Goal: Task Accomplishment & Management: Complete application form

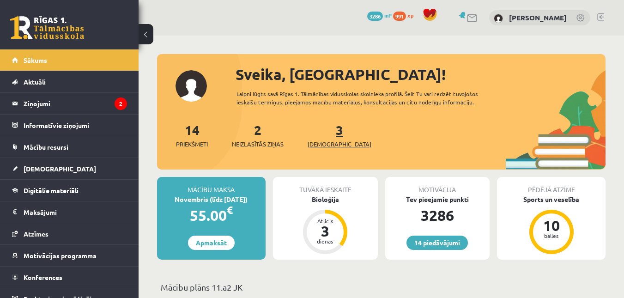
click at [324, 134] on link "3 Ieskaites" at bounding box center [340, 135] width 64 height 27
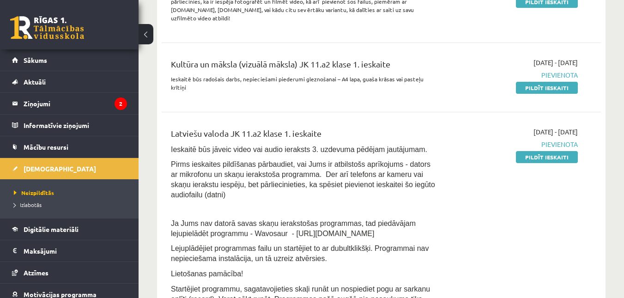
scroll to position [172, 0]
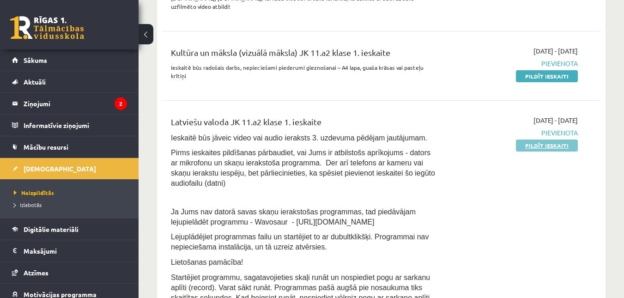
click at [538, 140] on link "Pildīt ieskaiti" at bounding box center [547, 146] width 62 height 12
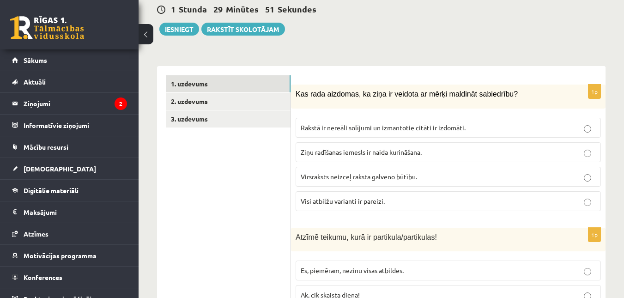
scroll to position [300, 0]
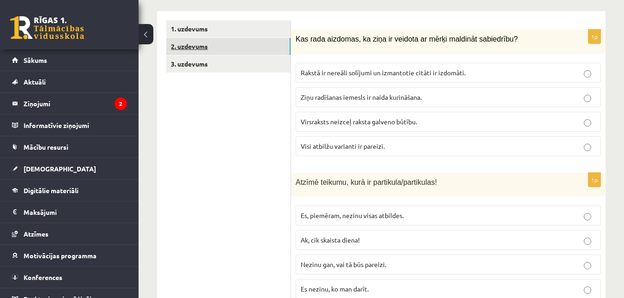
click at [207, 38] on link "2. uzdevums" at bounding box center [228, 46] width 124 height 17
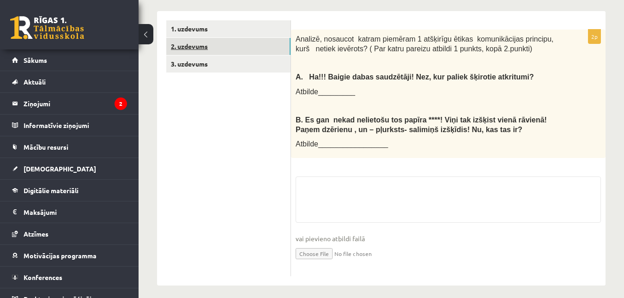
scroll to position [297, 0]
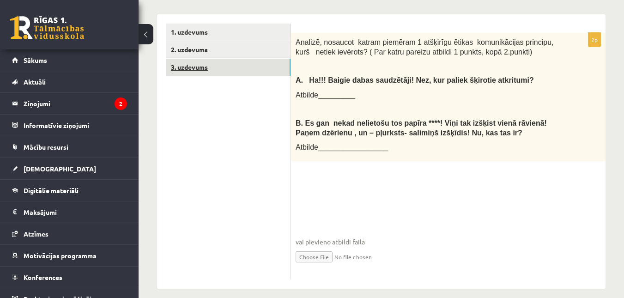
click at [206, 59] on link "3. uzdevums" at bounding box center [228, 67] width 124 height 17
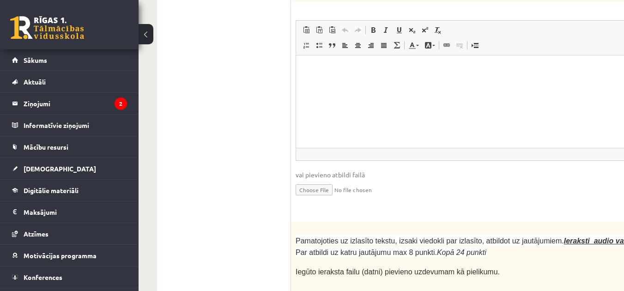
scroll to position [2413, 0]
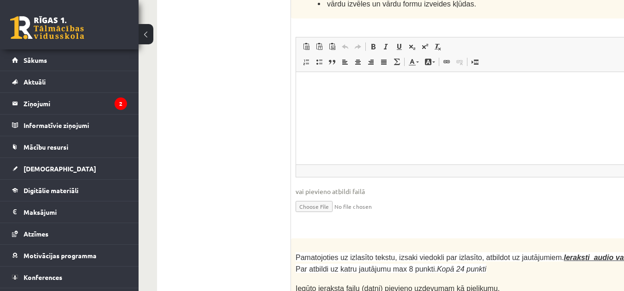
drag, startPoint x: 543, startPoint y: 201, endPoint x: 582, endPoint y: 196, distance: 39.5
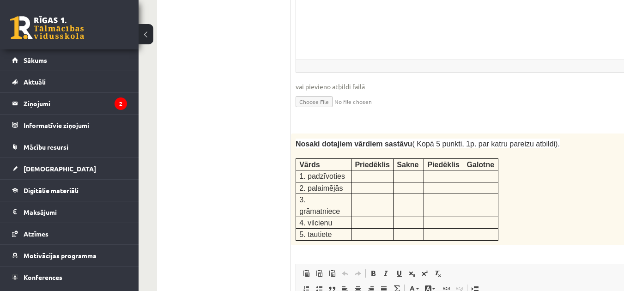
scroll to position [897, 0]
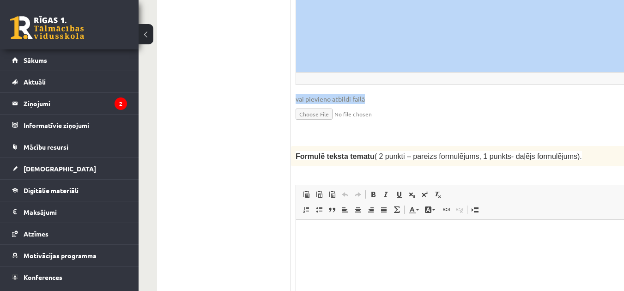
drag, startPoint x: 919, startPoint y: 77, endPoint x: 619, endPoint y: 37, distance: 303.1
click at [612, 104] on input "file" at bounding box center [539, 113] width 486 height 19
click at [555, 104] on input "file" at bounding box center [539, 113] width 486 height 19
click at [561, 104] on input "file" at bounding box center [539, 113] width 486 height 19
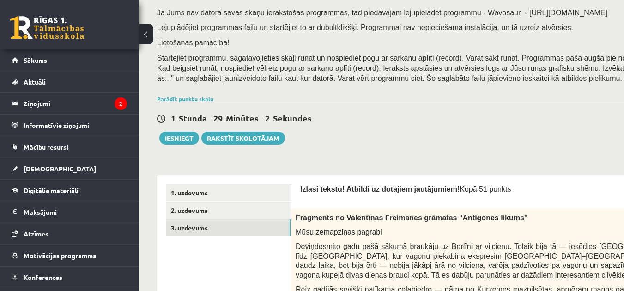
scroll to position [214, 0]
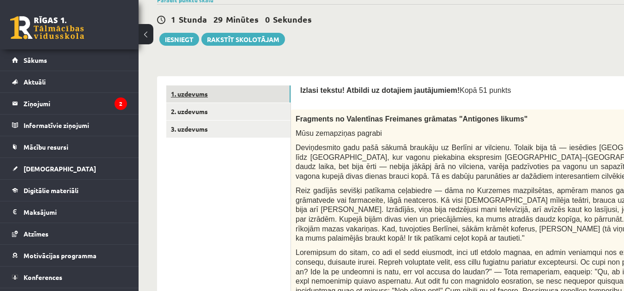
click at [269, 98] on link "1. uzdevums" at bounding box center [228, 93] width 124 height 17
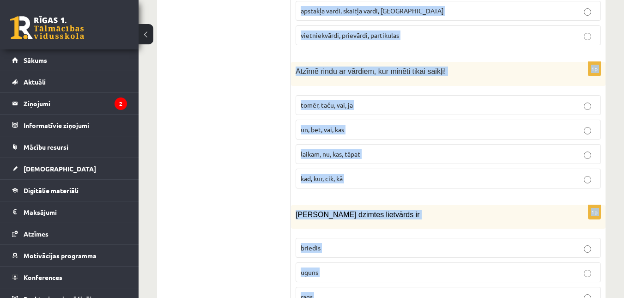
scroll to position [4509, 0]
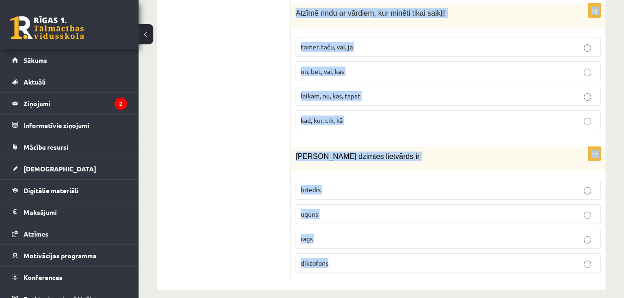
drag, startPoint x: 296, startPoint y: 104, endPoint x: 469, endPoint y: 299, distance: 259.6
copy form "Kas rada aizdomas, ka ziņa ir veidota ar mērķi maldināt sabiedrību? Rakstā ir n…"
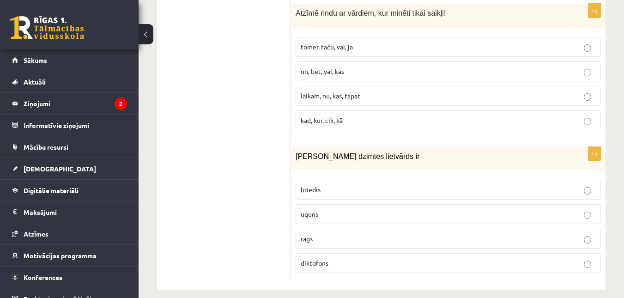
click at [304, 210] on span "uguns" at bounding box center [310, 214] width 18 height 8
click at [309, 43] on span "tomēr, taču, vai, ja" at bounding box center [327, 47] width 52 height 8
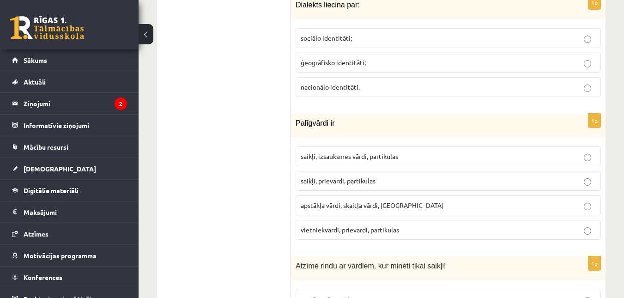
scroll to position [4233, 0]
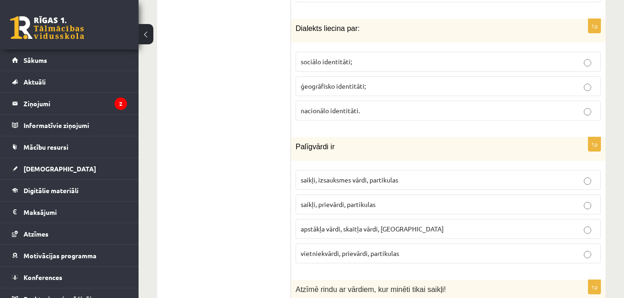
click at [335, 200] on span "saikļi, prievārdi, partikulas" at bounding box center [338, 204] width 75 height 8
click at [328, 82] on span "ģeogrāfisko identitāti;" at bounding box center [333, 86] width 65 height 8
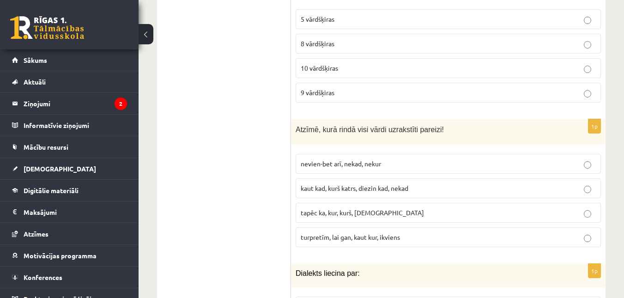
scroll to position [3972, 0]
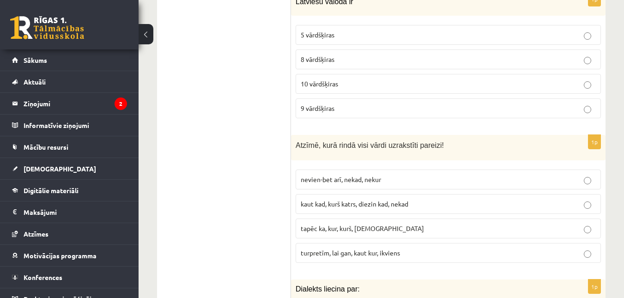
click at [336, 104] on p "9 vārdšķiras" at bounding box center [448, 109] width 295 height 10
click at [336, 249] on span "turpretīm, lai gan, kaut kur, ikviens" at bounding box center [350, 253] width 99 height 8
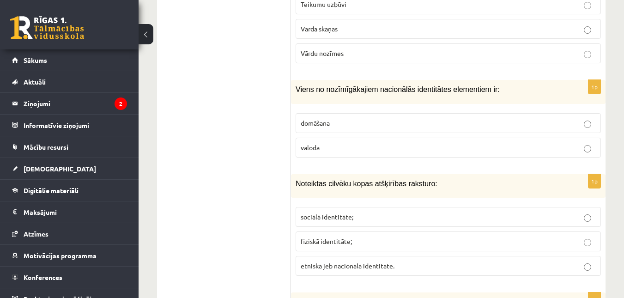
scroll to position [3679, 0]
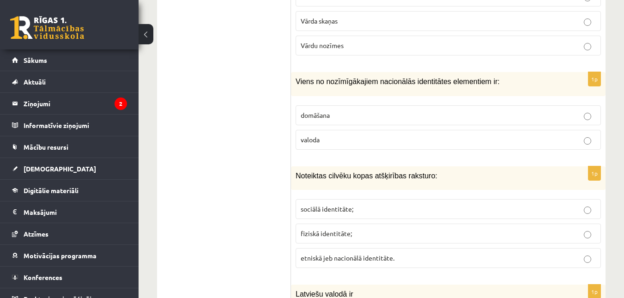
click at [305, 253] on p "etniskā jeb nacionālā identitāte." at bounding box center [448, 258] width 295 height 10
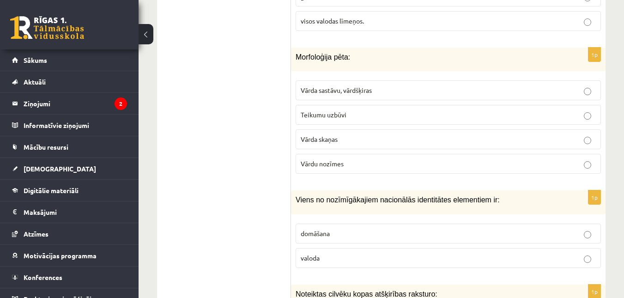
scroll to position [3545, 0]
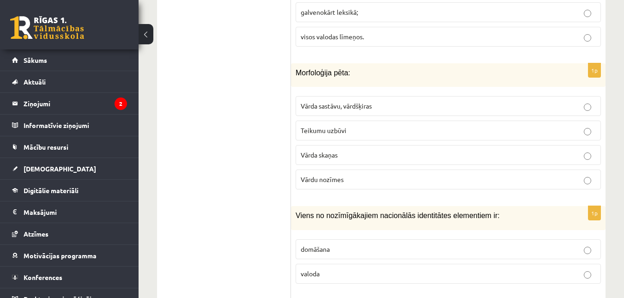
click at [364, 102] on span "Vārda sastāvu, vārdšķiras" at bounding box center [336, 106] width 71 height 8
click at [369, 269] on p "valoda" at bounding box center [448, 274] width 295 height 10
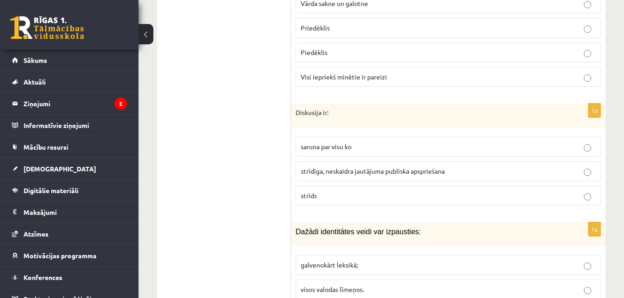
scroll to position [3285, 0]
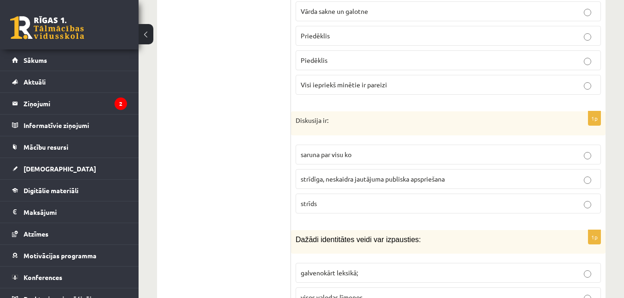
click at [355, 293] on span "visos valodas līmeņos." at bounding box center [332, 297] width 63 height 8
click at [327, 174] on p "strīdīga, neskaidra jautājuma publiska apspriešana" at bounding box center [448, 179] width 295 height 10
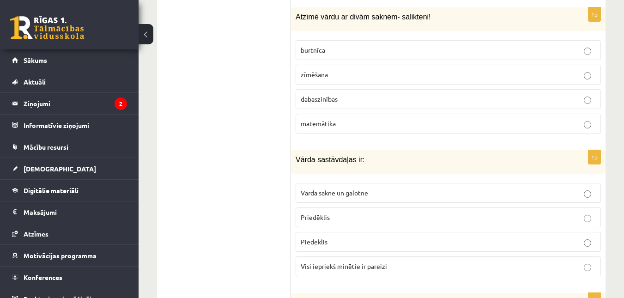
scroll to position [3080, 0]
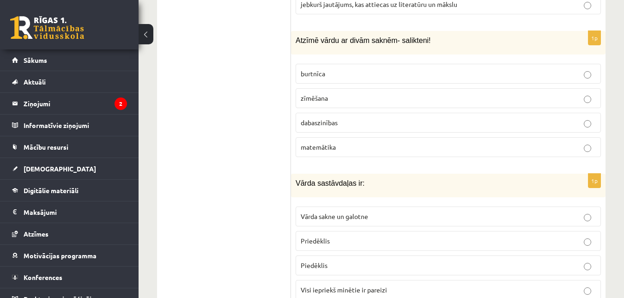
click at [344, 286] on span "Visi iepriekš minētie ir pareizi" at bounding box center [344, 290] width 86 height 8
click at [348, 118] on p "dabaszinības" at bounding box center [448, 123] width 295 height 10
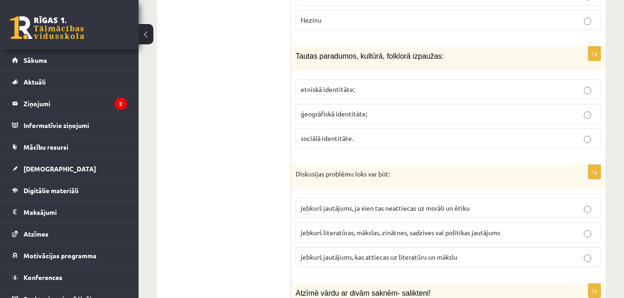
scroll to position [2811, 0]
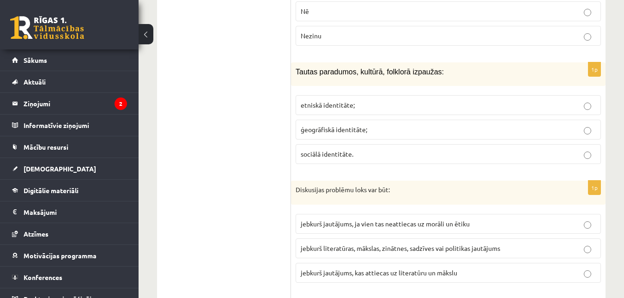
click at [349, 244] on span "jebkurš literatūras, mākslas, zinātnes, sadzīves vai politikas jautājums" at bounding box center [401, 248] width 200 height 8
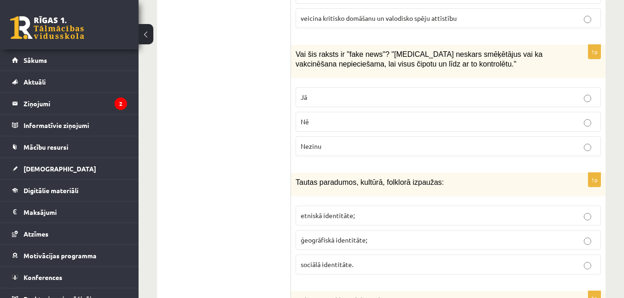
scroll to position [2684, 0]
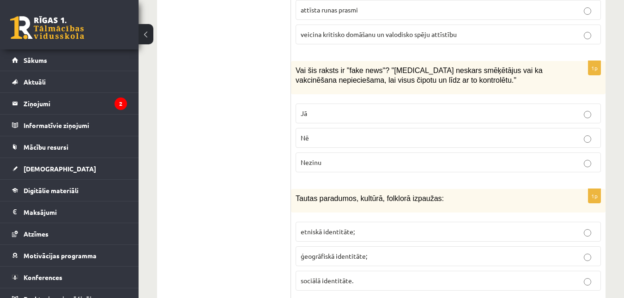
click at [347, 109] on p "Jā" at bounding box center [448, 114] width 295 height 10
click at [348, 227] on p "etniskā identitāte;" at bounding box center [448, 232] width 295 height 10
click at [447, 30] on span "veicina kritisko domāšanu un valodisko spēju attīstību" at bounding box center [379, 34] width 156 height 8
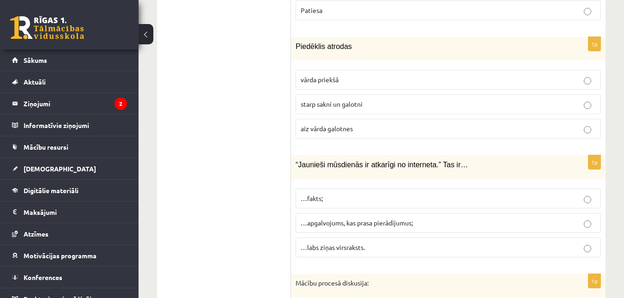
scroll to position [2345, 0]
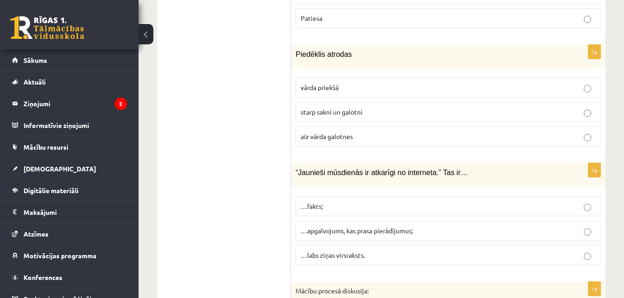
click at [338, 226] on span "…apgalvojums, kas prasa pierādījumus;" at bounding box center [357, 230] width 112 height 8
click at [354, 108] on span "starp sakni un galotni" at bounding box center [332, 112] width 62 height 8
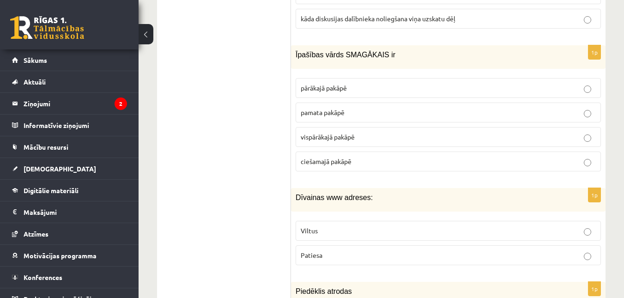
scroll to position [2092, 0]
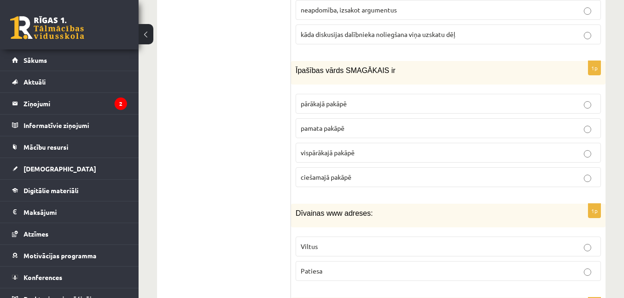
click at [341, 148] on span "vispārākajā pakāpē" at bounding box center [328, 152] width 54 height 8
click at [348, 237] on label "Viltus" at bounding box center [448, 247] width 305 height 20
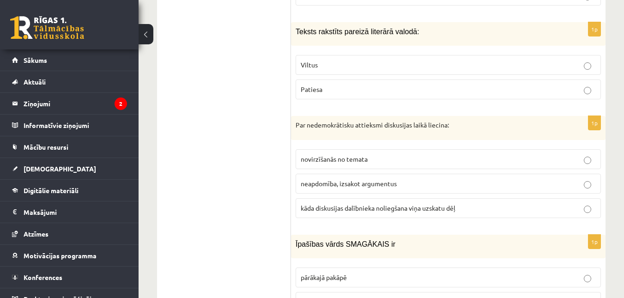
scroll to position [1927, 0]
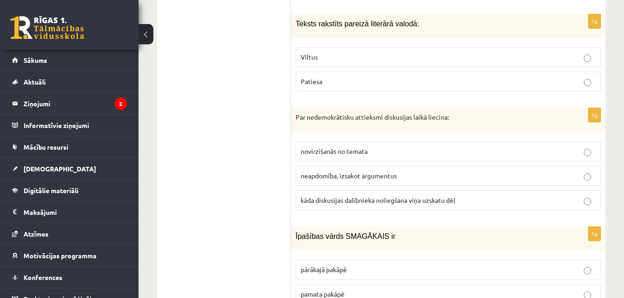
click at [311, 196] on span "kāda diskusijas dalībnieka noliegšana viņa uzskatu dēļ" at bounding box center [378, 200] width 155 height 8
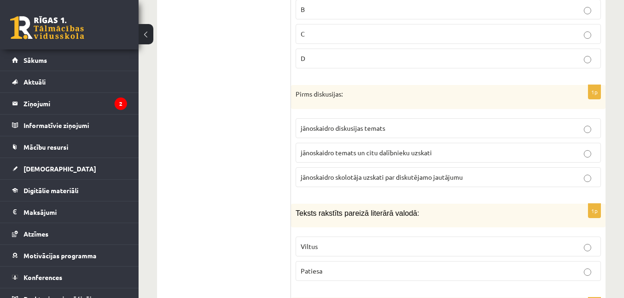
scroll to position [1729, 0]
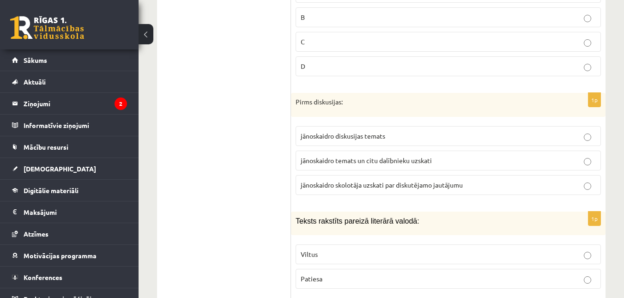
click at [365, 274] on label "Patiesa" at bounding box center [448, 279] width 305 height 20
click at [345, 156] on span "jānoskaidro temats un citu dalībnieku uzskati" at bounding box center [366, 160] width 131 height 8
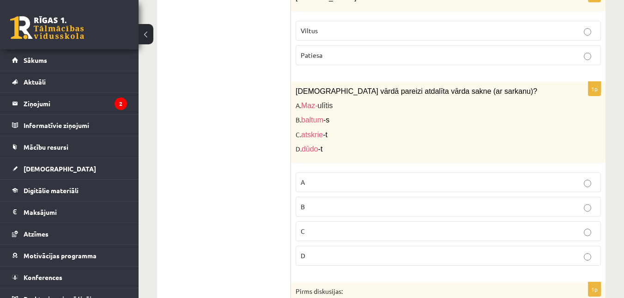
scroll to position [1532, 0]
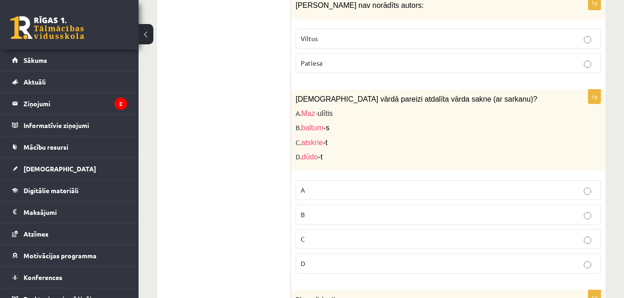
click at [351, 259] on p "D" at bounding box center [448, 264] width 295 height 10
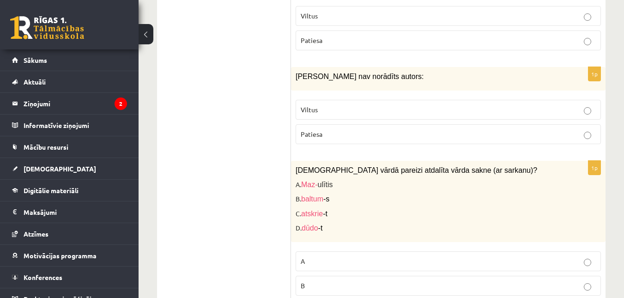
scroll to position [1397, 0]
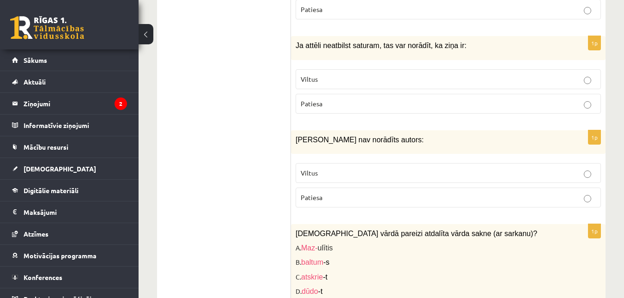
click at [313, 75] on span "Viltus" at bounding box center [309, 79] width 17 height 8
click at [318, 168] on p "Viltus" at bounding box center [448, 173] width 295 height 10
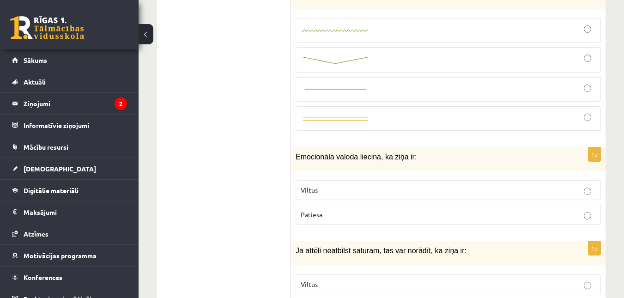
scroll to position [1169, 0]
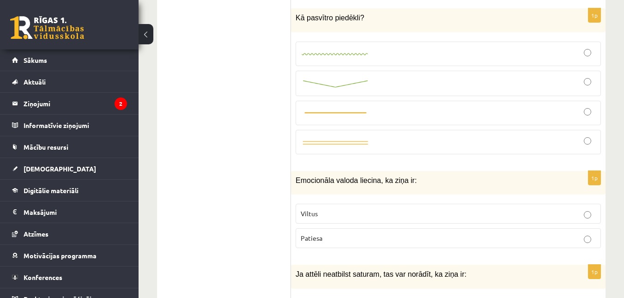
click at [366, 209] on p "Viltus" at bounding box center [448, 214] width 295 height 10
click at [313, 51] on img at bounding box center [335, 54] width 69 height 6
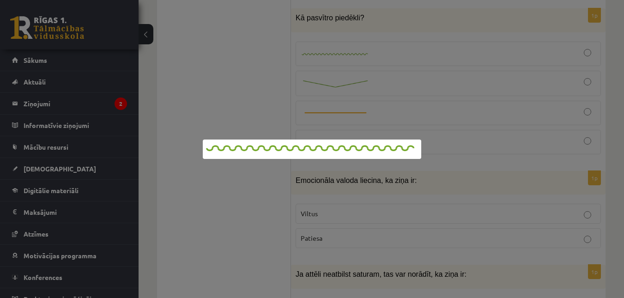
click at [254, 57] on div at bounding box center [312, 149] width 624 height 298
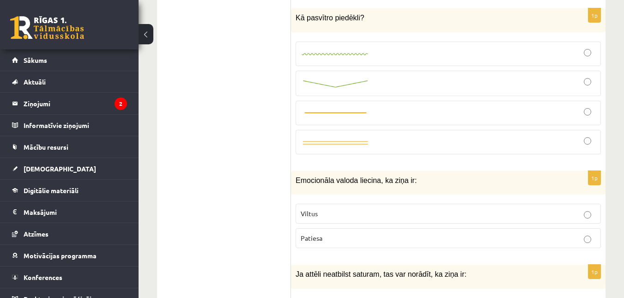
click at [592, 47] on div at bounding box center [448, 54] width 295 height 14
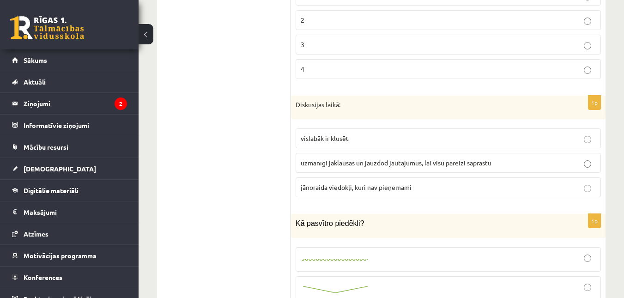
scroll to position [932, 0]
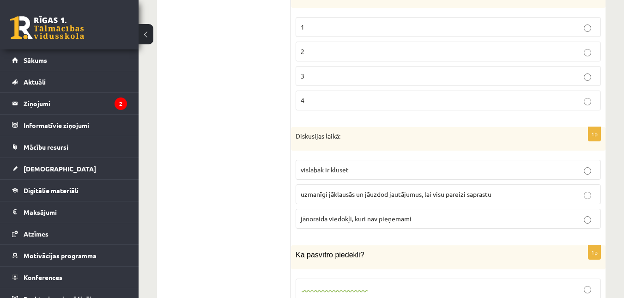
click at [319, 190] on span "uzmanīgi jāklausās un jāuzdod jautājumus, lai visu pareizi saprastu" at bounding box center [396, 194] width 191 height 8
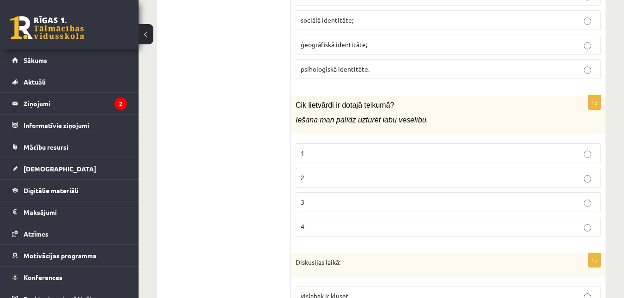
scroll to position [798, 0]
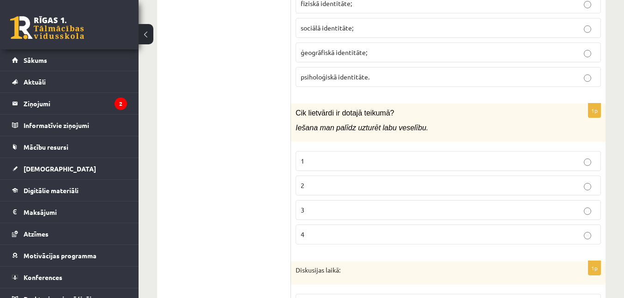
click at [306, 156] on p "1" at bounding box center [448, 161] width 295 height 10
click at [320, 181] on p "2" at bounding box center [448, 186] width 295 height 10
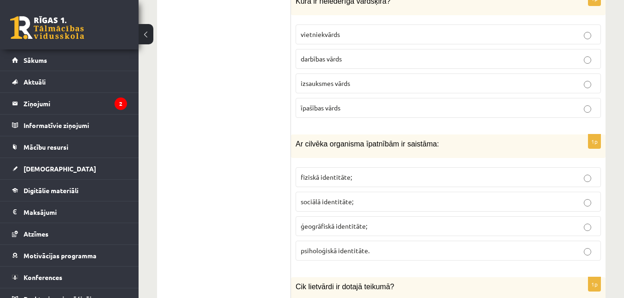
scroll to position [600, 0]
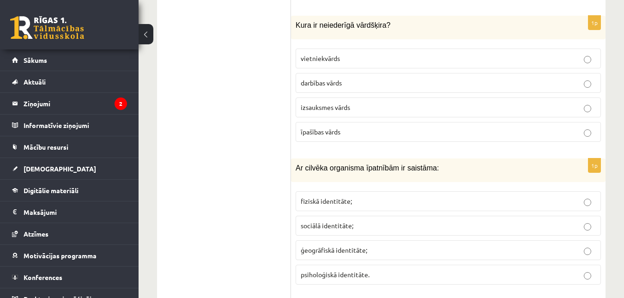
click at [324, 191] on label "fiziskā identitāte;" at bounding box center [448, 201] width 305 height 20
click at [315, 103] on span "izsauksmes vārds" at bounding box center [325, 107] width 49 height 8
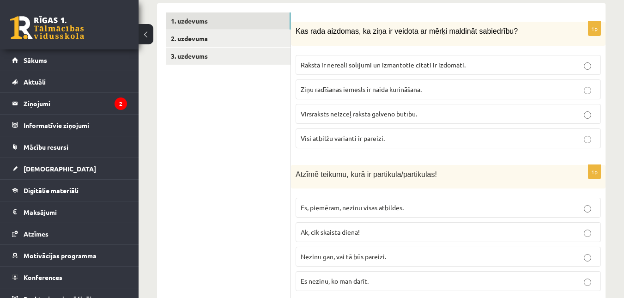
scroll to position [300, 0]
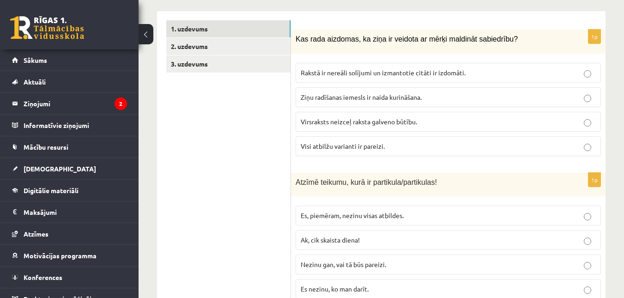
click at [327, 141] on p "Visi atbilžu varianti ir pareizi." at bounding box center [448, 146] width 295 height 10
click at [374, 260] on span "Nezinu gan, vai tā būs pareizi." at bounding box center [343, 264] width 85 height 8
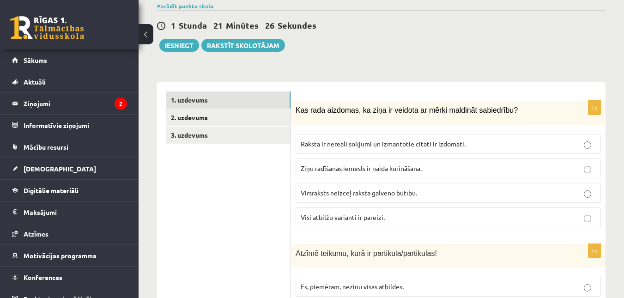
scroll to position [252, 0]
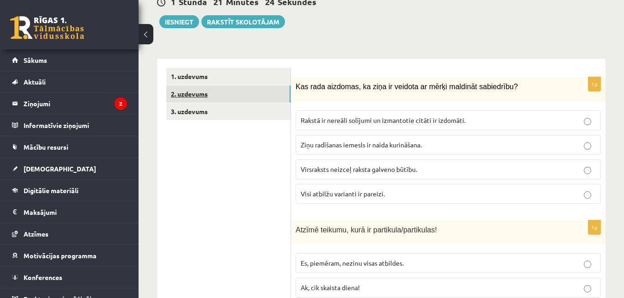
click at [220, 85] on link "2. uzdevums" at bounding box center [228, 93] width 124 height 17
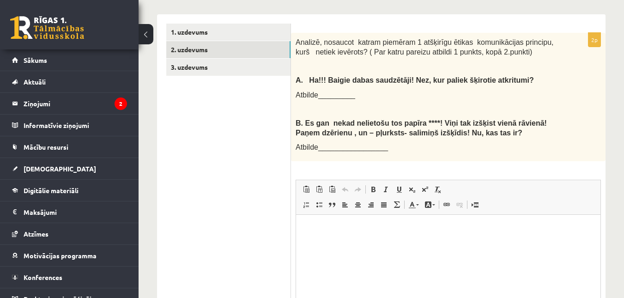
scroll to position [295, 0]
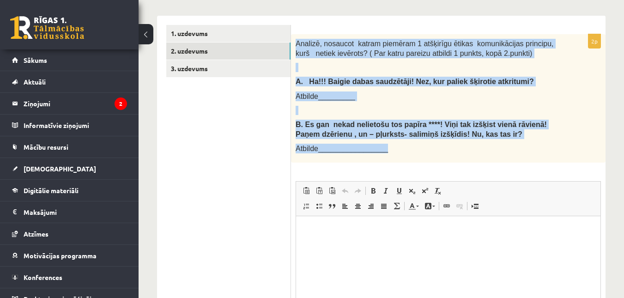
drag, startPoint x: 296, startPoint y: 32, endPoint x: 391, endPoint y: 139, distance: 143.0
click at [391, 139] on div "Analizē, nosaucot katram piemēram 1 atšķirīgu ētikas komunikācijas principu, ku…" at bounding box center [448, 98] width 315 height 128
copy div "Analizē, nosaucot katram piemēram 1 atšķirīgu ētikas komunikācijas principu, ku…"
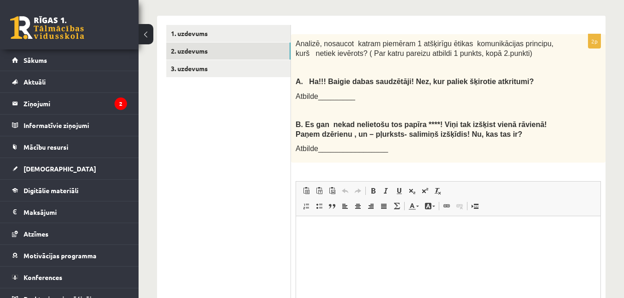
click at [218, 122] on ul "1. uzdevums 2. uzdevums 3. uzdevums" at bounding box center [228, 199] width 125 height 348
click at [345, 223] on html at bounding box center [448, 230] width 305 height 28
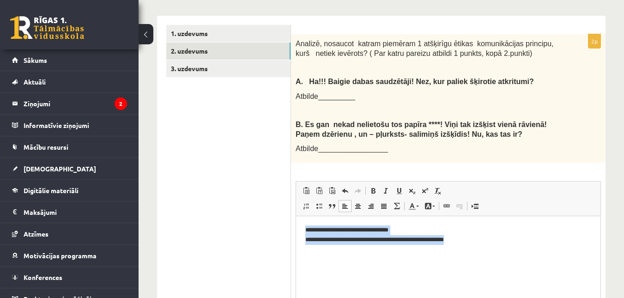
drag, startPoint x: 301, startPoint y: 230, endPoint x: 474, endPoint y: 250, distance: 174.4
click at [474, 250] on html "**********" at bounding box center [448, 235] width 305 height 38
click at [306, 202] on span at bounding box center [306, 205] width 7 height 7
click at [306, 223] on html "**********" at bounding box center [448, 234] width 305 height 37
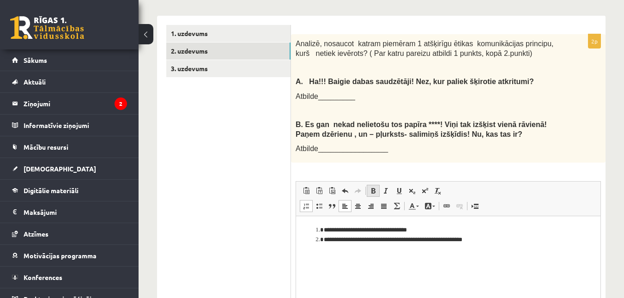
click at [369, 185] on link "Treknraksts Klaviatūras saīsne vadīšanas taustiņš+B" at bounding box center [373, 191] width 13 height 12
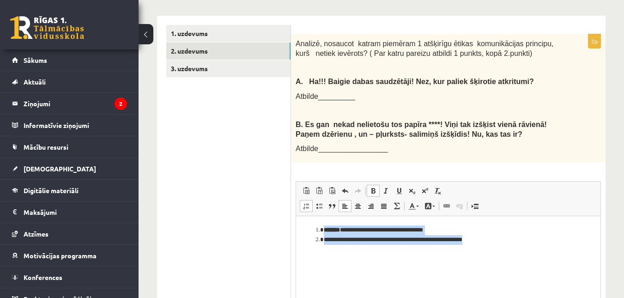
drag, startPoint x: 306, startPoint y: 232, endPoint x: 491, endPoint y: 243, distance: 185.7
click at [491, 243] on ol "**********" at bounding box center [448, 235] width 286 height 19
click at [372, 187] on span at bounding box center [373, 190] width 7 height 7
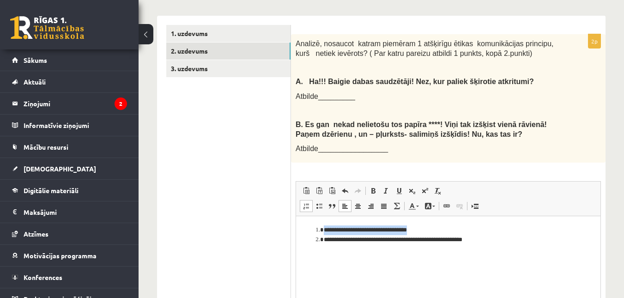
click at [369, 254] on html "**********" at bounding box center [448, 234] width 305 height 37
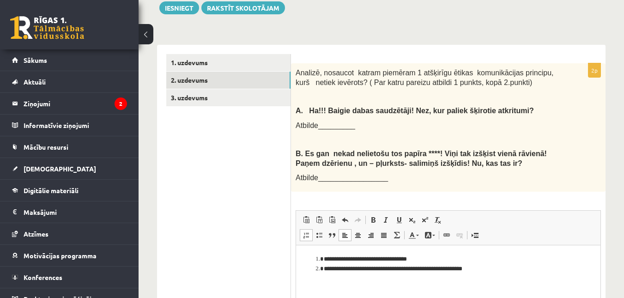
scroll to position [264, 0]
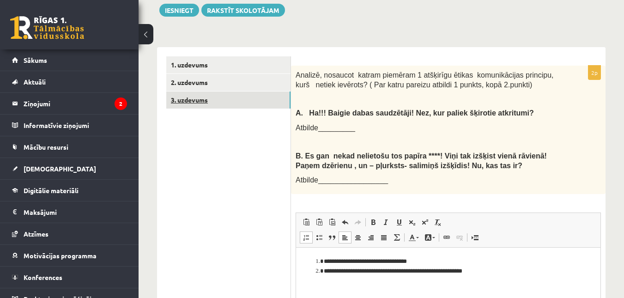
click at [232, 91] on link "3. uzdevums" at bounding box center [228, 99] width 124 height 17
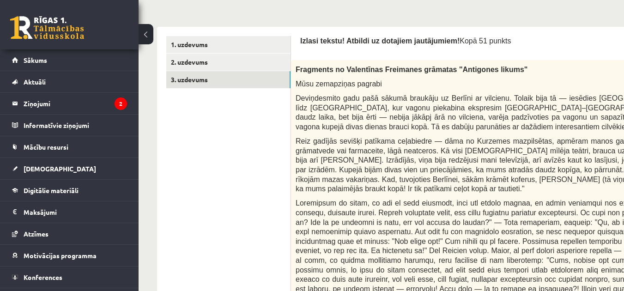
scroll to position [258, 0]
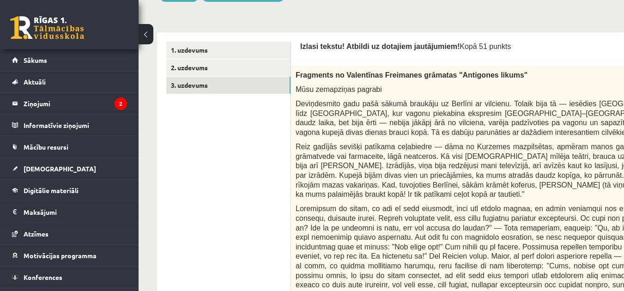
click at [543, 138] on div "Fragments no Valentīnas Freimanes grāmatas "Antigones likums" Mūsu zemapziņas p…" at bounding box center [538, 290] width 495 height 448
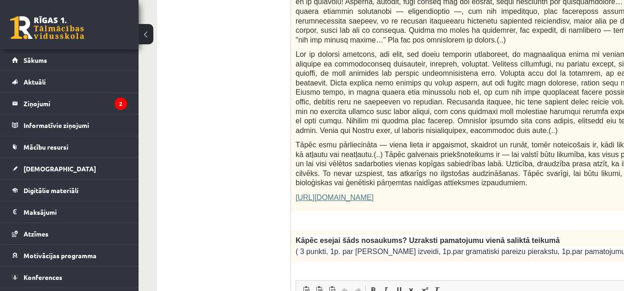
scroll to position [571, 0]
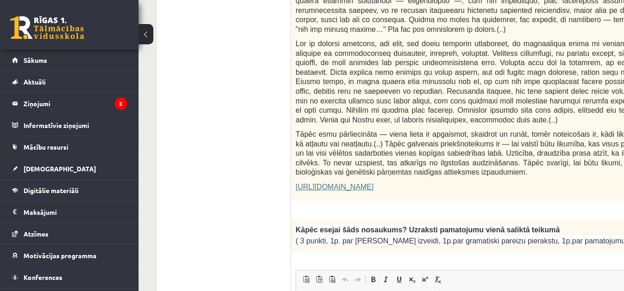
click at [333, 183] on link "https://satori.lv/article/musu-zemapzinas-pagrabi" at bounding box center [335, 187] width 78 height 8
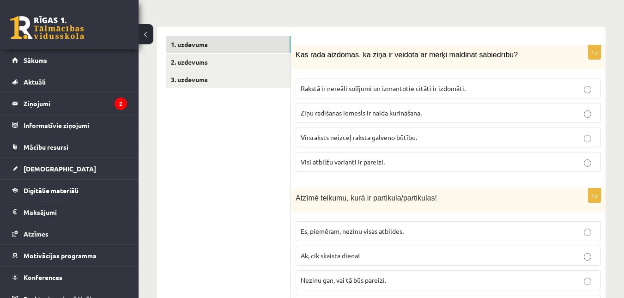
scroll to position [276, 0]
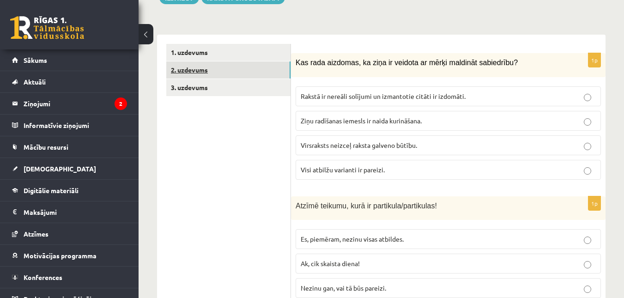
click at [272, 66] on link "2. uzdevums" at bounding box center [228, 69] width 124 height 17
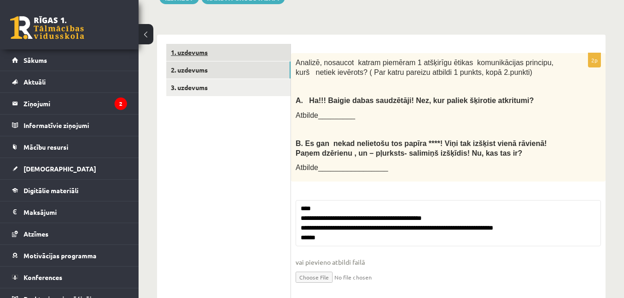
click at [274, 45] on link "1. uzdevums" at bounding box center [228, 52] width 124 height 17
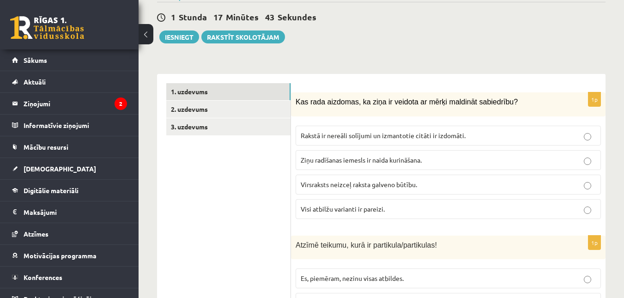
scroll to position [261, 0]
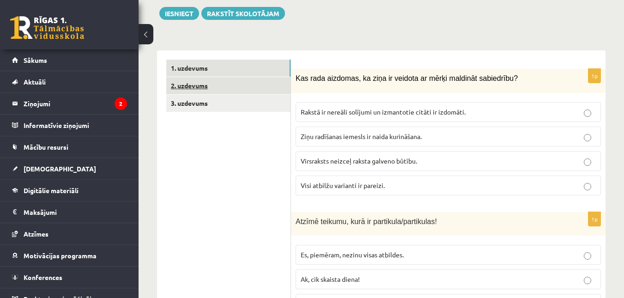
click at [269, 77] on link "2. uzdevums" at bounding box center [228, 85] width 124 height 17
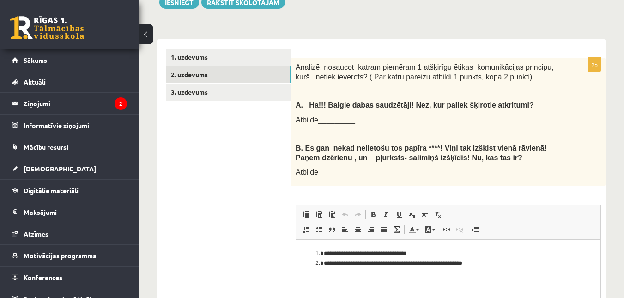
scroll to position [257, 0]
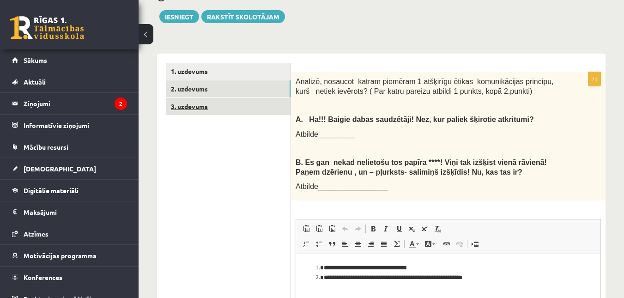
click at [219, 98] on link "3. uzdevums" at bounding box center [228, 106] width 124 height 17
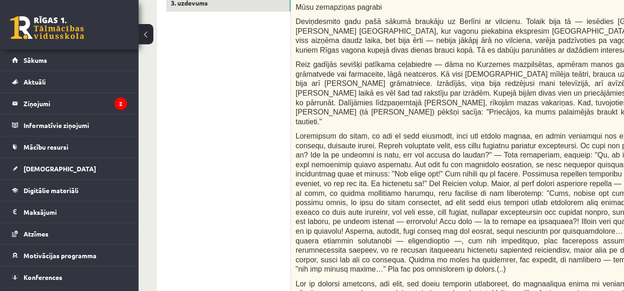
scroll to position [357, 0]
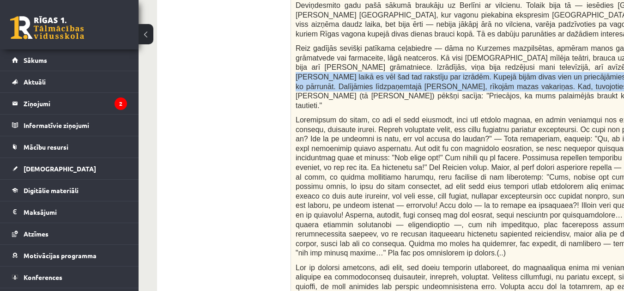
drag, startPoint x: 545, startPoint y: 70, endPoint x: 492, endPoint y: 83, distance: 54.8
click at [492, 83] on span "Reiz gadījās sevišķi patīkama ceļabiedre — dāma no Kurzemes mazpilsētas, apmēra…" at bounding box center [516, 76] width 440 height 65
click at [492, 89] on span "Reiz gadījās sevišķi patīkama ceļabiedre — dāma no Kurzemes mazpilsētas, apmēra…" at bounding box center [516, 76] width 440 height 65
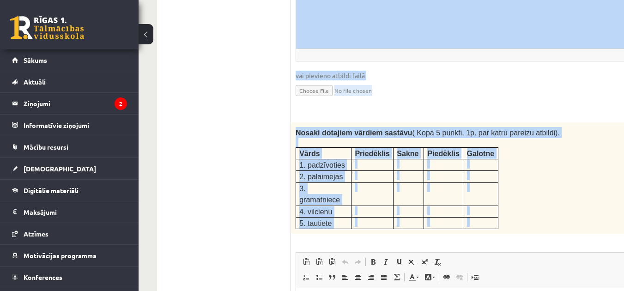
scroll to position [1207, 0]
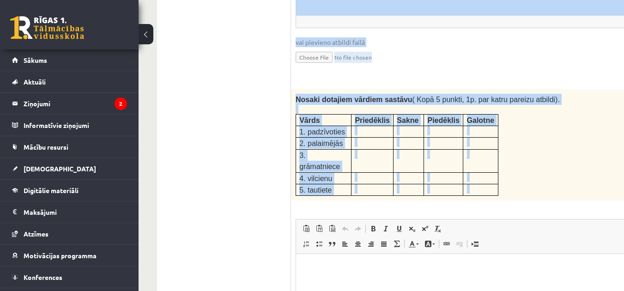
drag, startPoint x: 300, startPoint y: 55, endPoint x: 476, endPoint y: 295, distance: 297.6
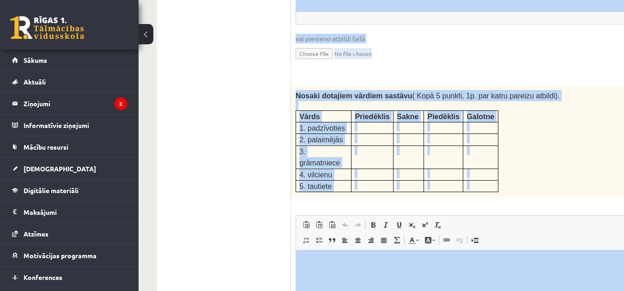
copy form "Izlasi tekstu! Atbildi uz dotajiem jautājumiem! Kopā 51 punkts 0p Fragments no …"
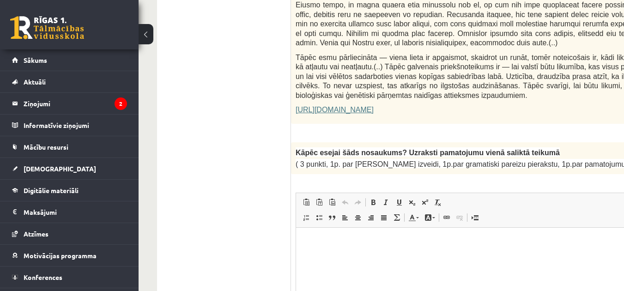
scroll to position [647, 0]
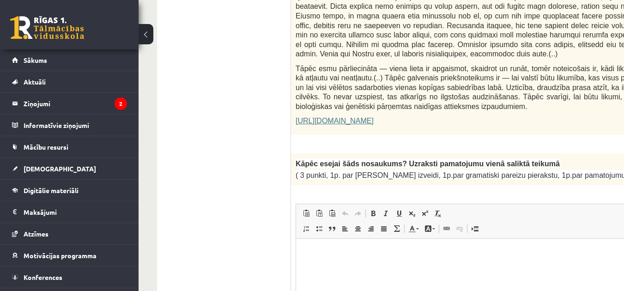
click at [314, 248] on p "Bagātinātā teksta redaktors, wiswyg-editor-user-answer-47433978576260" at bounding box center [538, 253] width 467 height 10
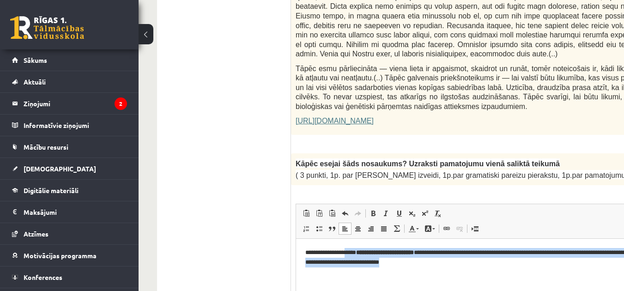
drag, startPoint x: 354, startPoint y: 250, endPoint x: 525, endPoint y: 268, distance: 172.3
click at [525, 268] on html "**********" at bounding box center [538, 258] width 485 height 38
click at [372, 210] on span at bounding box center [373, 213] width 7 height 7
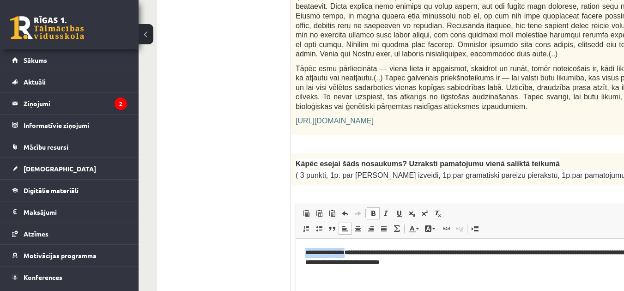
click at [372, 210] on span at bounding box center [373, 213] width 7 height 7
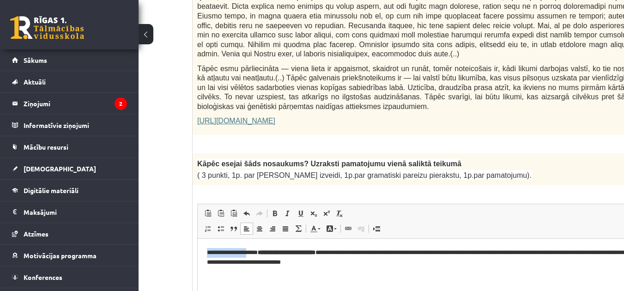
click at [372, 277] on html "**********" at bounding box center [440, 258] width 485 height 38
drag, startPoint x: 270, startPoint y: 251, endPoint x: 351, endPoint y: 252, distance: 81.3
click at [351, 252] on p "**********" at bounding box center [428, 257] width 442 height 19
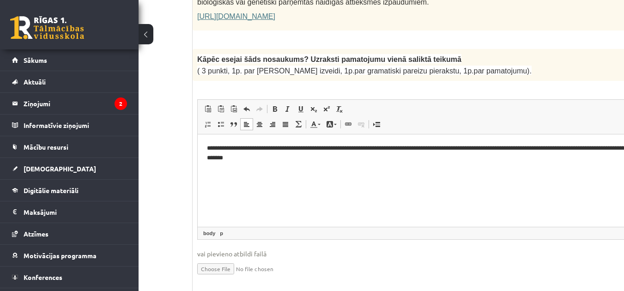
scroll to position [745, 98]
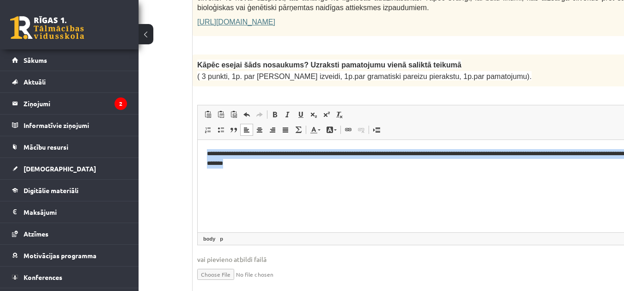
drag, startPoint x: 207, startPoint y: 154, endPoint x: 340, endPoint y: 171, distance: 134.2
click at [340, 171] on html "**********" at bounding box center [440, 159] width 485 height 38
drag, startPoint x: 205, startPoint y: 151, endPoint x: 397, endPoint y: 180, distance: 194.0
click at [397, 178] on html "**********" at bounding box center [440, 159] width 485 height 38
click at [275, 111] on span at bounding box center [274, 114] width 7 height 7
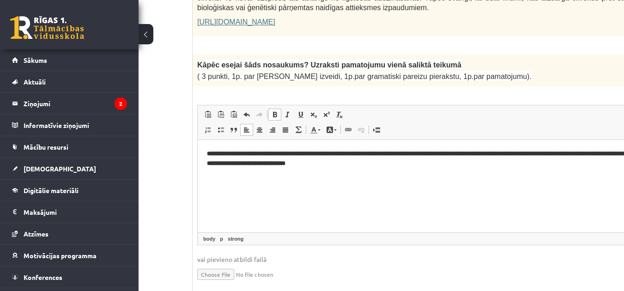
click at [275, 111] on span at bounding box center [274, 114] width 7 height 7
click at [244, 178] on html "**********" at bounding box center [440, 159] width 485 height 38
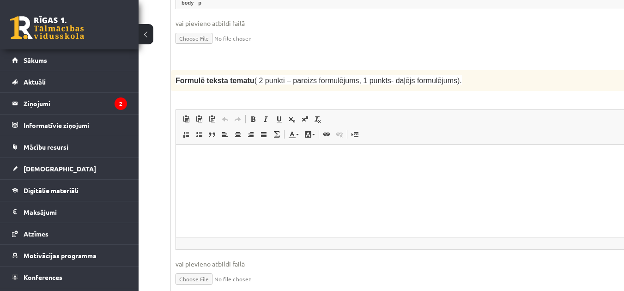
scroll to position [987, 120]
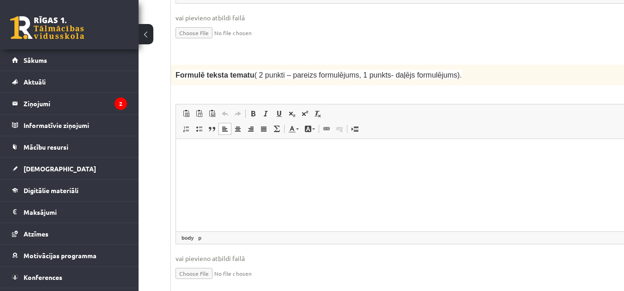
click at [194, 151] on p "Bagātinātā teksta redaktors, wiswyg-editor-user-answer-47433932156180" at bounding box center [418, 153] width 467 height 10
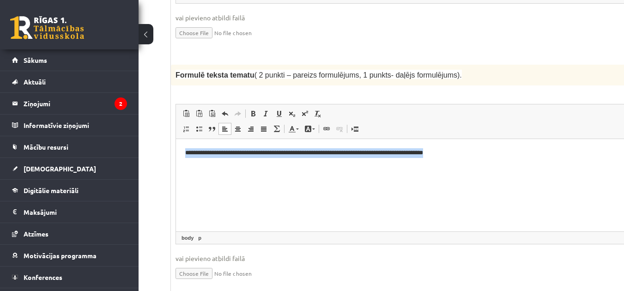
drag, startPoint x: 183, startPoint y: 152, endPoint x: 543, endPoint y: 152, distance: 360.0
click at [543, 152] on html "**********" at bounding box center [418, 153] width 485 height 28
click at [252, 110] on span at bounding box center [253, 113] width 7 height 7
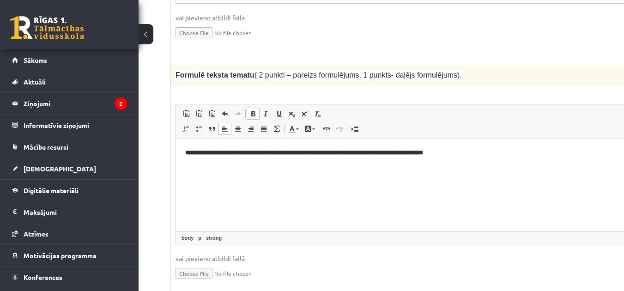
click at [252, 110] on span at bounding box center [253, 113] width 7 height 7
click at [250, 167] on html "**********" at bounding box center [418, 153] width 485 height 28
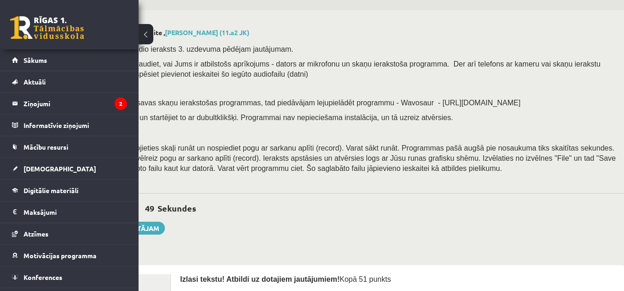
scroll to position [20, 120]
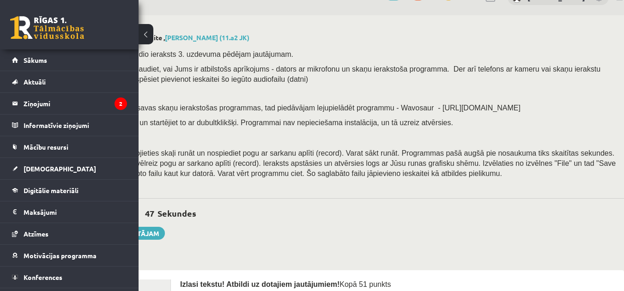
drag, startPoint x: 621, startPoint y: 19, endPoint x: 623, endPoint y: 28, distance: 9.2
click at [146, 30] on button at bounding box center [146, 34] width 15 height 20
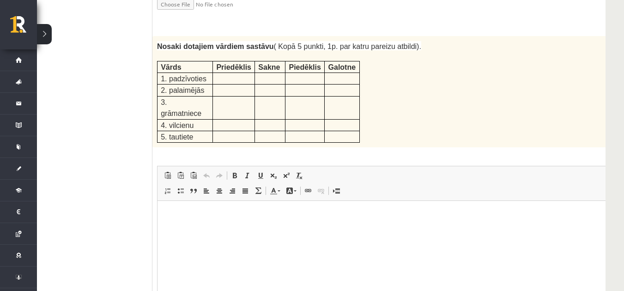
scroll to position [1262, 37]
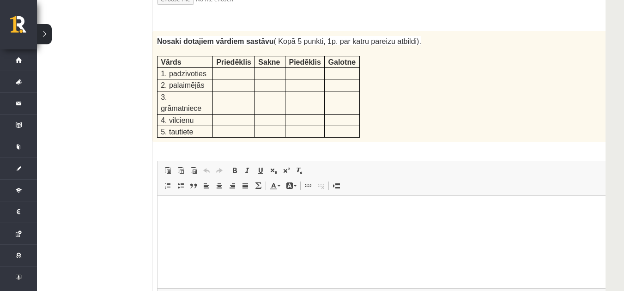
click at [194, 207] on p "Bagātinātā teksta redaktors, wiswyg-editor-user-answer-47433945448680" at bounding box center [400, 210] width 467 height 10
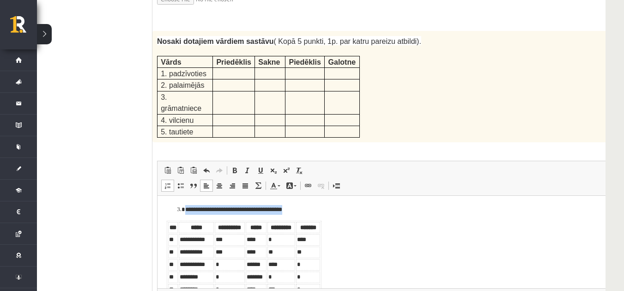
scroll to position [18, 0]
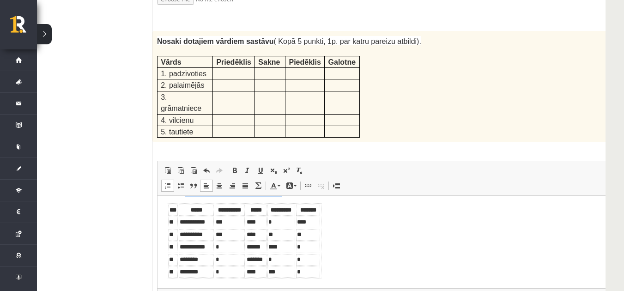
drag, startPoint x: 177, startPoint y: 204, endPoint x: 332, endPoint y: 295, distance: 180.2
click at [332, 288] on html "**********" at bounding box center [400, 233] width 485 height 110
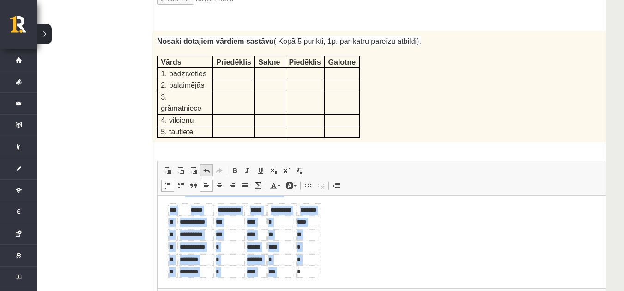
click at [207, 167] on span at bounding box center [206, 170] width 7 height 7
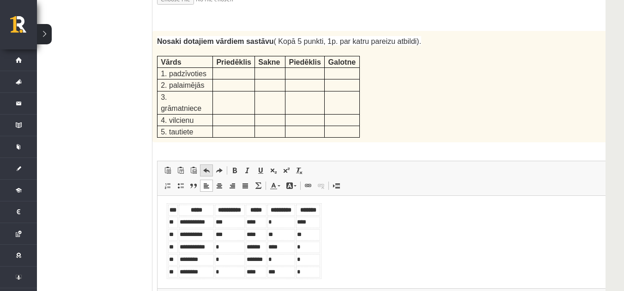
scroll to position [0, 0]
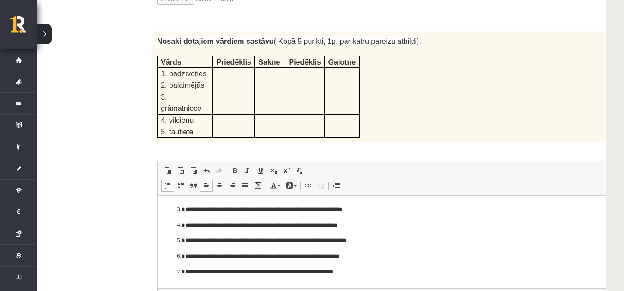
click at [185, 209] on li "**********" at bounding box center [400, 210] width 430 height 10
click at [187, 227] on p "**********" at bounding box center [387, 226] width 405 height 10
click at [185, 245] on p "**********" at bounding box center [387, 241] width 405 height 10
click at [185, 257] on li "**********" at bounding box center [400, 257] width 430 height 10
click at [185, 274] on li "**********" at bounding box center [400, 273] width 430 height 10
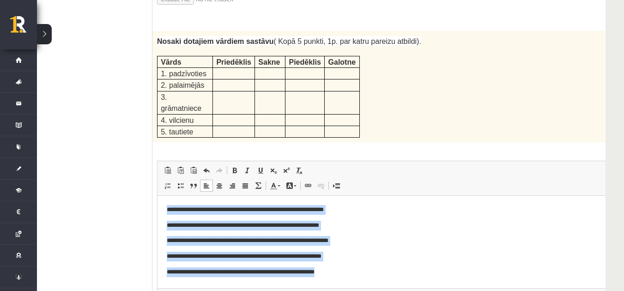
drag, startPoint x: 165, startPoint y: 210, endPoint x: 335, endPoint y: 271, distance: 180.2
click at [335, 271] on html "**********" at bounding box center [400, 241] width 485 height 90
click at [168, 182] on span at bounding box center [167, 185] width 7 height 7
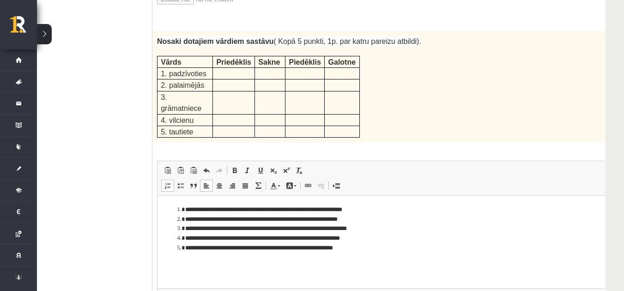
click at [165, 208] on html "**********" at bounding box center [400, 229] width 485 height 66
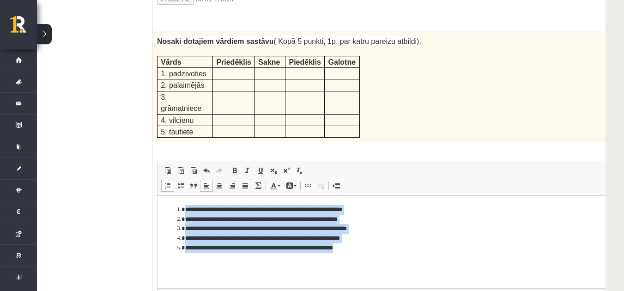
drag, startPoint x: 173, startPoint y: 209, endPoint x: 358, endPoint y: 256, distance: 190.6
click at [358, 256] on html "**********" at bounding box center [400, 229] width 485 height 66
click at [236, 167] on span at bounding box center [234, 170] width 7 height 7
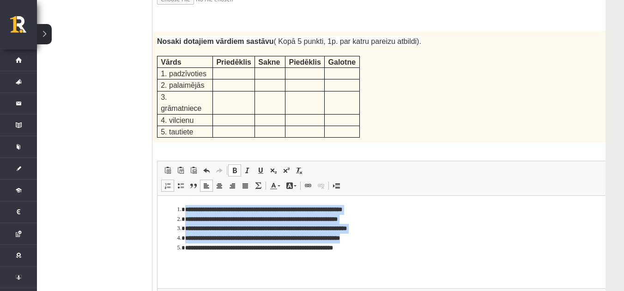
click at [236, 167] on span at bounding box center [234, 170] width 7 height 7
click at [230, 260] on html "**********" at bounding box center [400, 229] width 485 height 66
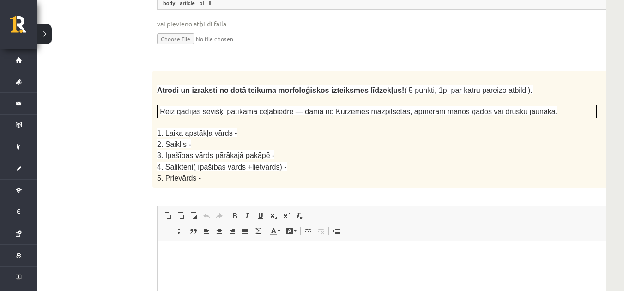
scroll to position [1558, 37]
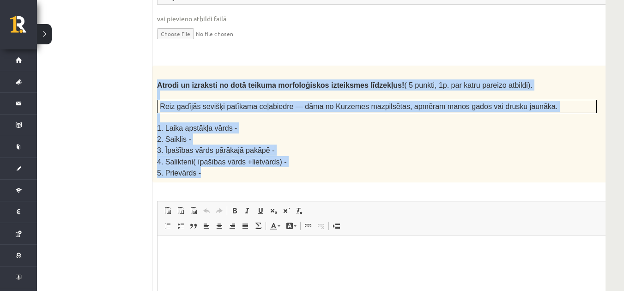
drag, startPoint x: 158, startPoint y: 30, endPoint x: 277, endPoint y: 116, distance: 146.9
click at [277, 116] on div "Atrodi un izraksti no dotā teikuma morfoloģiskos izteiksmes līdzekļus! ( 5 punk…" at bounding box center [399, 124] width 495 height 116
copy div "Atrodi un izraksti no dotā teikuma morfoloģiskos izteiksmes līdzekļus! ( 5 punk…"
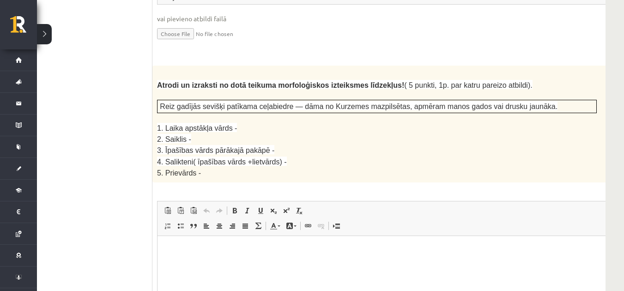
click at [81, 137] on ul "1. uzdevums 2. uzdevums 3. uzdevums" at bounding box center [90, 278] width 125 height 3073
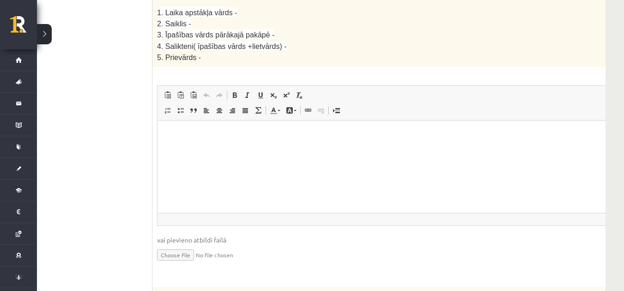
scroll to position [1586, 37]
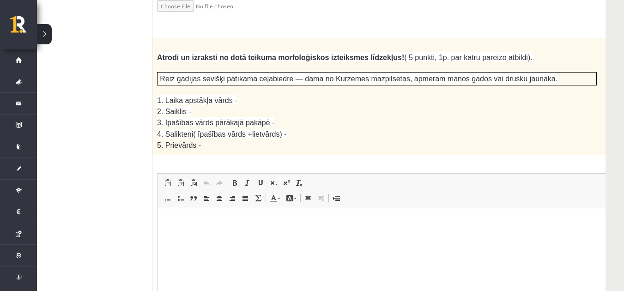
drag, startPoint x: 623, startPoint y: 149, endPoint x: 623, endPoint y: 93, distance: 55.9
click at [623, 93] on div "Latviešu valoda JK 11.a2 klase 1. ieskaite , Sanija Mironova (11.a2 JK) Ieskait…" at bounding box center [312, 132] width 624 height 3365
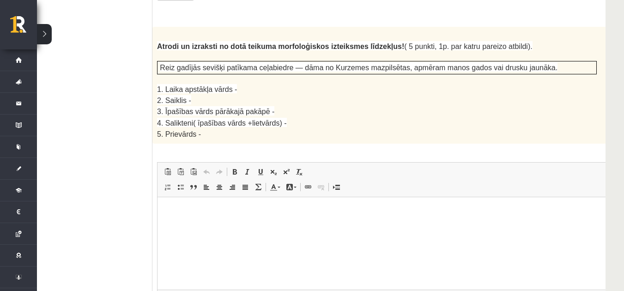
scroll to position [1580, 37]
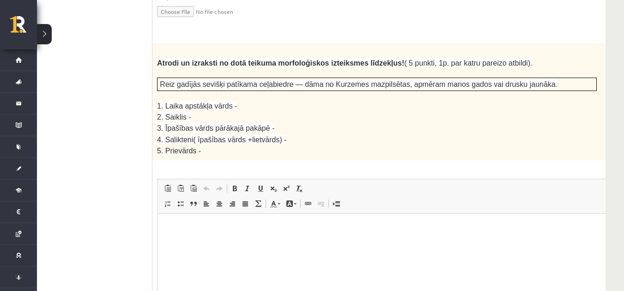
click at [182, 226] on p "Bagātinātā teksta redaktors, wiswyg-editor-user-answer-47433921913000" at bounding box center [400, 228] width 467 height 10
click at [166, 200] on span at bounding box center [167, 203] width 7 height 7
drag, startPoint x: 196, startPoint y: 30, endPoint x: 245, endPoint y: 31, distance: 48.5
click at [245, 80] on span "Reiz gadījās sevišķi patīkama ceļabiedre — dāma no Kurzemes mazpilsētas, apmēra…" at bounding box center [359, 84] width 398 height 8
copy span "sevišķi patīkama"
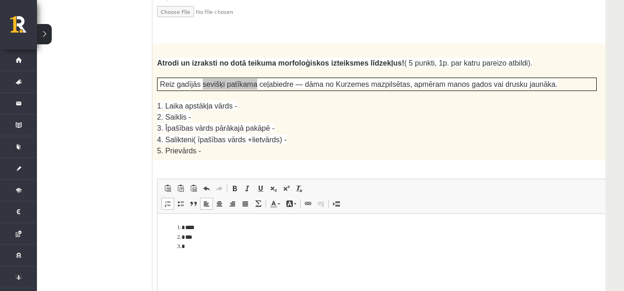
click at [189, 248] on li "Bagātinātā teksta redaktors, wiswyg-editor-user-answer-47433921913000" at bounding box center [400, 247] width 430 height 10
click at [347, 80] on span "Reiz gadījās sevišķi patīkama ceļabiedre — dāma no Kurzemes mazpilsētas, apmēra…" at bounding box center [359, 84] width 398 height 8
drag, startPoint x: 347, startPoint y: 31, endPoint x: 367, endPoint y: 31, distance: 20.8
click at [367, 80] on span "Reiz gadījās sevišķi patīkama ceļabiedre — dāma no Kurzemes mazpilsētas, apmēra…" at bounding box center [359, 84] width 398 height 8
copy span "mazpilsētas"
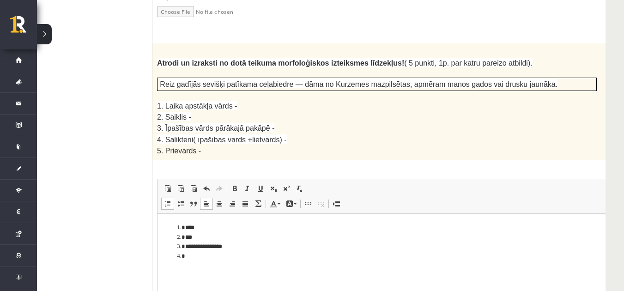
click at [321, 134] on p "4. Salikteni( īpašības vārds +lietvārds) -" at bounding box center [377, 139] width 440 height 11
click at [189, 255] on li "Bagātinātā teksta redaktors, wiswyg-editor-user-answer-47433921913000" at bounding box center [400, 256] width 430 height 10
click at [605, 182] on span "Ielīmēt Klaviatūras saīsne vadīšanas taustiņš+V Ievietot kā vienkāršu tekstu Kl…" at bounding box center [400, 189] width 478 height 15
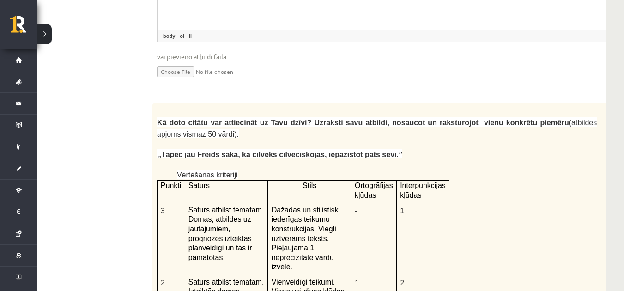
scroll to position [1907, 37]
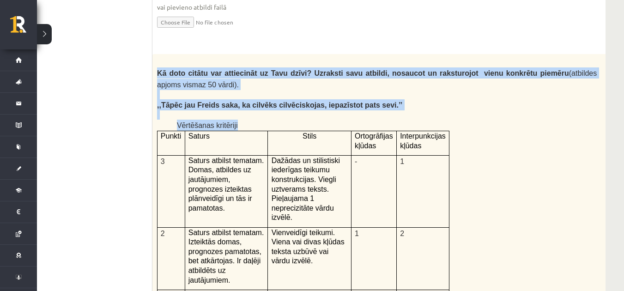
drag, startPoint x: 159, startPoint y: 15, endPoint x: 480, endPoint y: 269, distance: 410.2
click at [480, 269] on div "Kā doto citātu var attiecināt uz Tavu dzīvi? Uzraksti savu atbildi, nosaucot un…" at bounding box center [399, 294] width 495 height 480
copy div "Kā doto citātu var attiecināt uz Tavu dzīvi? Uzraksti savu atbildi, nosaucot un…"
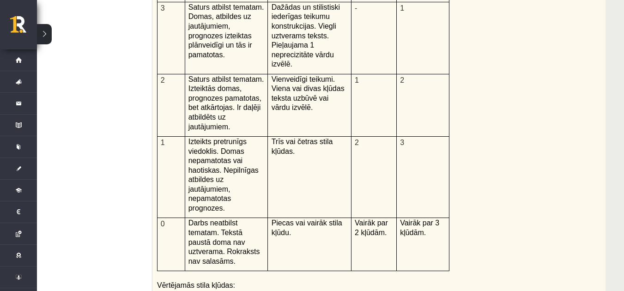
scroll to position [2066, 37]
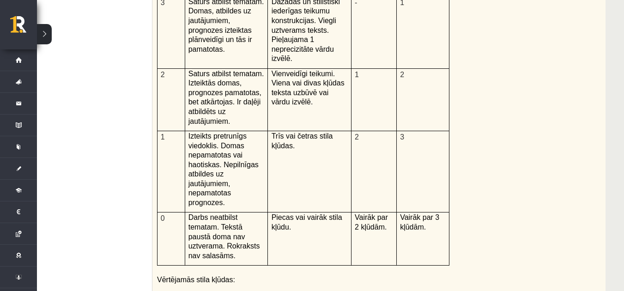
click at [537, 289] on li "nepamatoti atdalīti un nepareizi novietoti palīgteikumi;" at bounding box center [388, 294] width 418 height 10
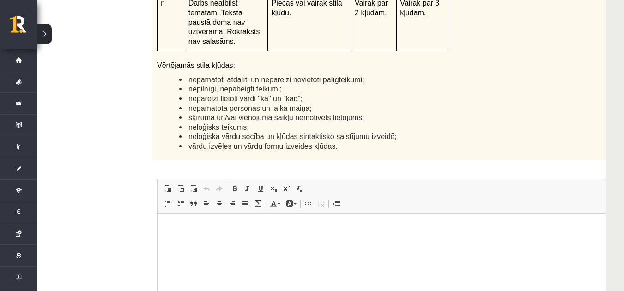
scroll to position [2318, 37]
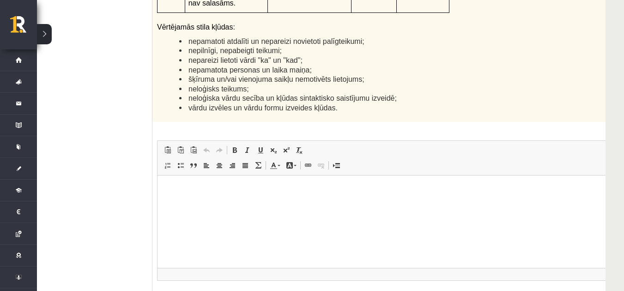
click at [221, 183] on html at bounding box center [400, 190] width 485 height 28
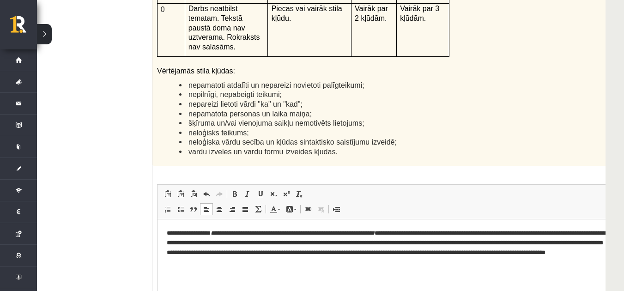
scroll to position [2307, 37]
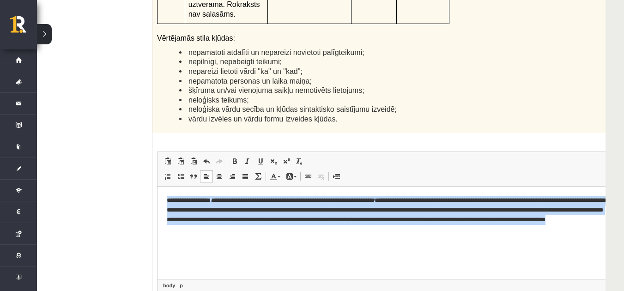
drag, startPoint x: 166, startPoint y: 198, endPoint x: 298, endPoint y: 231, distance: 135.6
click at [298, 231] on html "**********" at bounding box center [400, 215] width 485 height 57
click at [236, 158] on span at bounding box center [234, 161] width 7 height 7
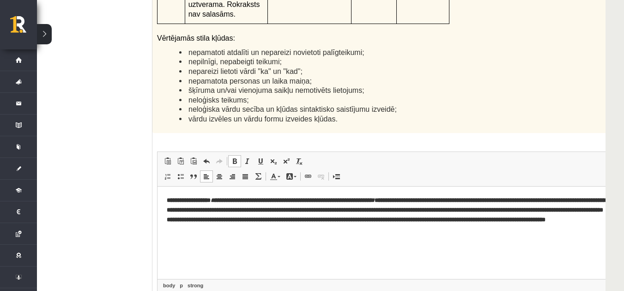
click at [236, 158] on span at bounding box center [234, 161] width 7 height 7
click at [237, 244] on html "**********" at bounding box center [398, 215] width 485 height 57
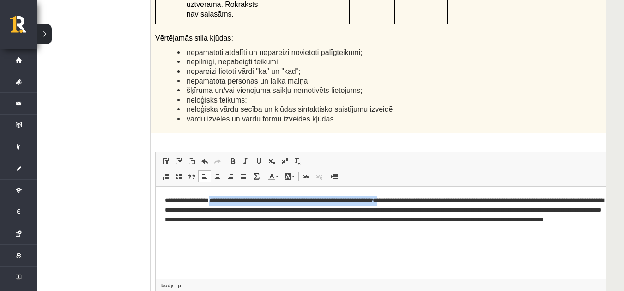
drag, startPoint x: 217, startPoint y: 199, endPoint x: 403, endPoint y: 189, distance: 186.1
click at [403, 189] on html "**********" at bounding box center [398, 215] width 485 height 57
drag, startPoint x: 217, startPoint y: 199, endPoint x: 399, endPoint y: 197, distance: 182.1
click at [399, 197] on p "**********" at bounding box center [386, 215] width 442 height 38
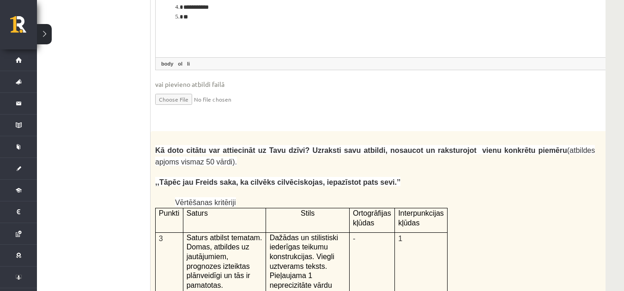
scroll to position [1852, 37]
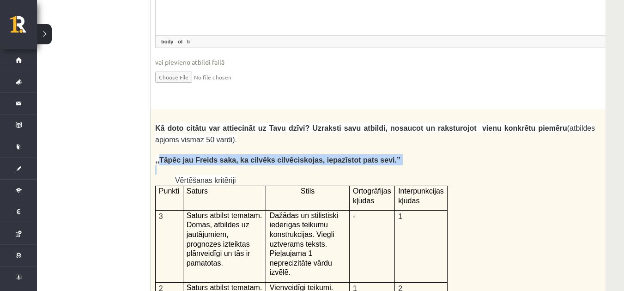
drag, startPoint x: 159, startPoint y: 102, endPoint x: 352, endPoint y: 116, distance: 192.7
click at [355, 165] on p at bounding box center [375, 169] width 440 height 9
drag, startPoint x: 154, startPoint y: 101, endPoint x: 381, endPoint y: 103, distance: 227.4
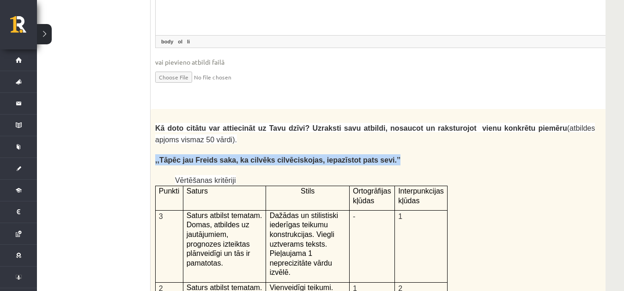
copy span ",,Tāpēc jau Freids saka, ka cilvēks cilvēciskojas, iepazīstot pats sevi.’’"
click at [378, 154] on p ",,Tāpēc jau Freids saka, ka cilvēks cilvēciskojas, iepazīstot pats sevi.’’" at bounding box center [375, 159] width 440 height 11
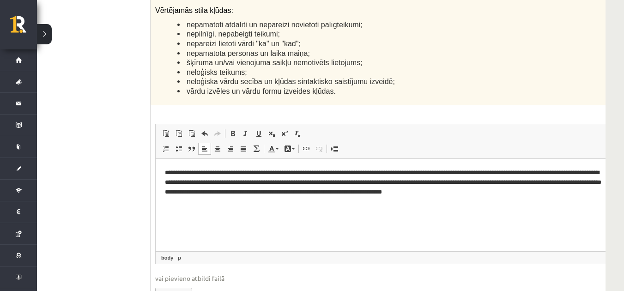
scroll to position [2302, 37]
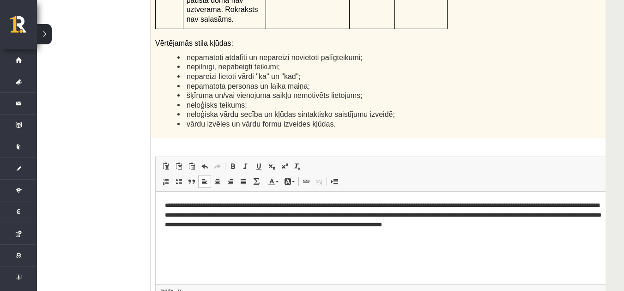
click at [213, 205] on p "**********" at bounding box center [386, 215] width 442 height 29
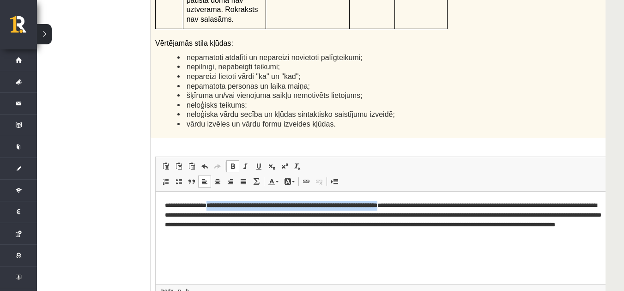
drag, startPoint x: 215, startPoint y: 204, endPoint x: 414, endPoint y: 202, distance: 198.7
click at [414, 202] on p "**********" at bounding box center [386, 220] width 442 height 38
click at [232, 163] on span at bounding box center [232, 166] width 7 height 7
click at [289, 240] on html "**********" at bounding box center [398, 220] width 485 height 57
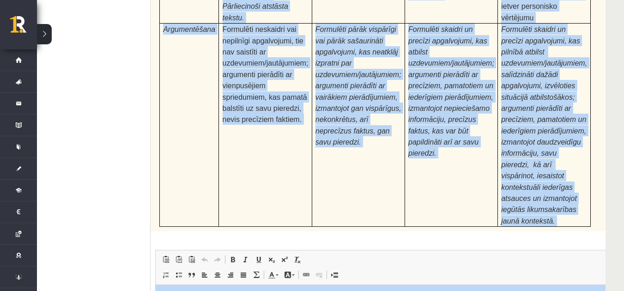
scroll to position [2972, 37]
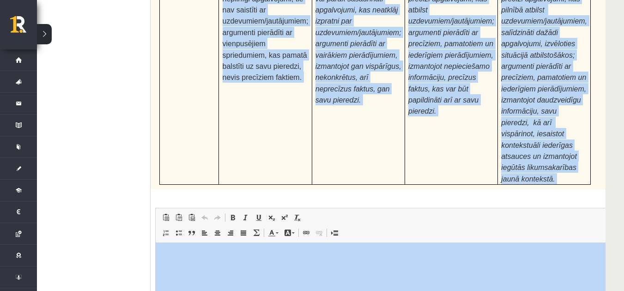
drag, startPoint x: 155, startPoint y: 100, endPoint x: 505, endPoint y: 298, distance: 401.5
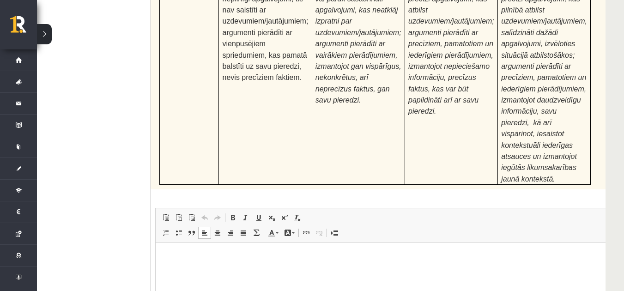
drag, startPoint x: 302, startPoint y: 277, endPoint x: 233, endPoint y: 294, distance: 70.8
click at [233, 271] on html at bounding box center [398, 257] width 485 height 28
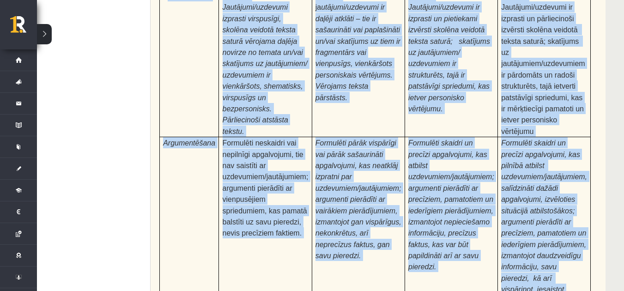
scroll to position [2818, 37]
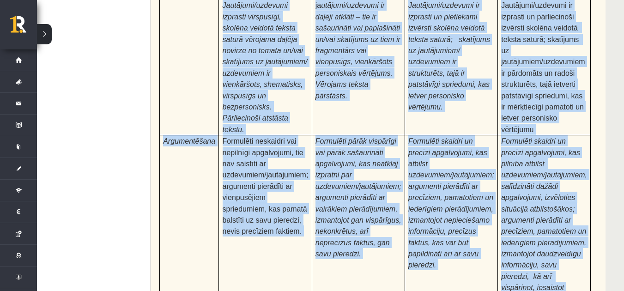
drag, startPoint x: 156, startPoint y: 101, endPoint x: 436, endPoint y: 215, distance: 302.4
click at [436, 215] on div "24p Pamatojoties uz izlasīto tekstu, izsaki viedokli par izlasīto, atbildot uz …" at bounding box center [398, 198] width 495 height 712
copy div "Pamatojoties uz izlasīto tekstu, izsaki viedokli par izlasīto, atbildot uz jaut…"
click at [419, 203] on div "24p Pamatojoties uz izlasīto tekstu, izsaki viedokli par izlasīto, atbildot uz …" at bounding box center [398, 198] width 495 height 712
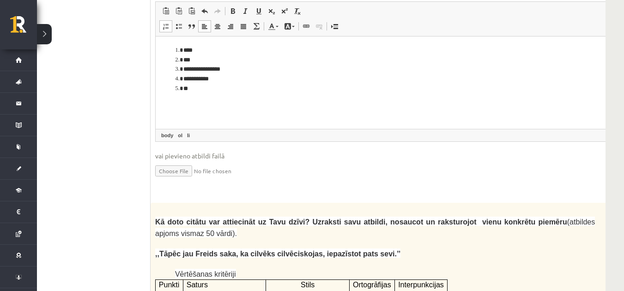
scroll to position [1763, 37]
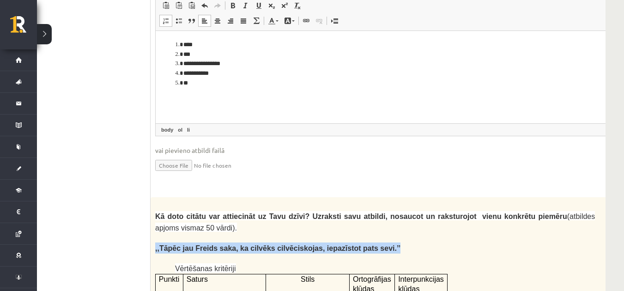
drag, startPoint x: 532, startPoint y: 184, endPoint x: 485, endPoint y: 191, distance: 47.7
click at [494, 243] on p ",,Tāpēc jau Freids saka, ka cilvēks cilvēciskojas, iepazīstot pats sevi.’’" at bounding box center [375, 248] width 440 height 11
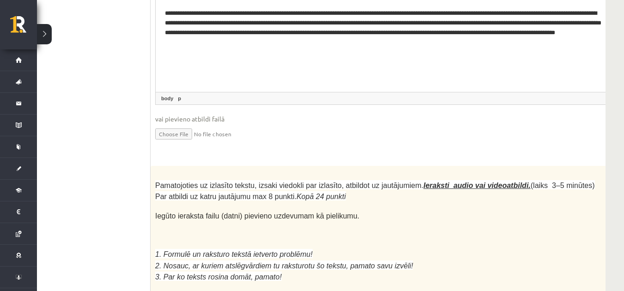
scroll to position [2489, 37]
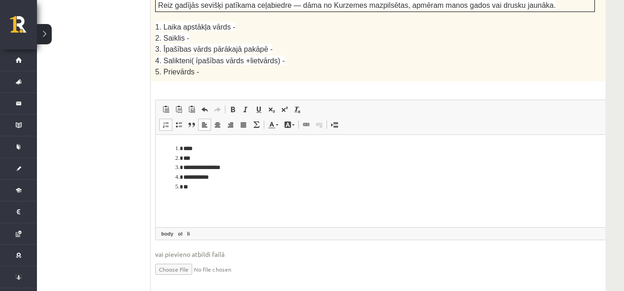
scroll to position [1626, 37]
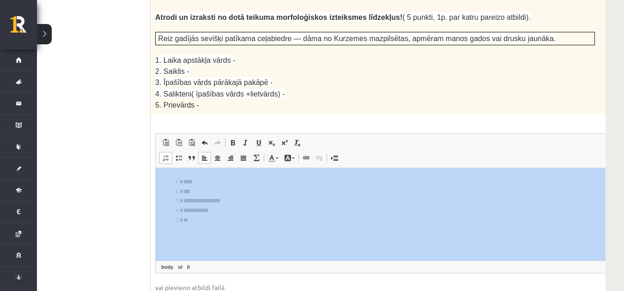
drag, startPoint x: 620, startPoint y: 164, endPoint x: 624, endPoint y: 97, distance: 67.6
click at [624, 97] on div "Latviešu valoda JK 11.a2 klase 1. ieskaite , Sanija Mironova (11.a2 JK) Ieskait…" at bounding box center [312, 91] width 624 height 3365
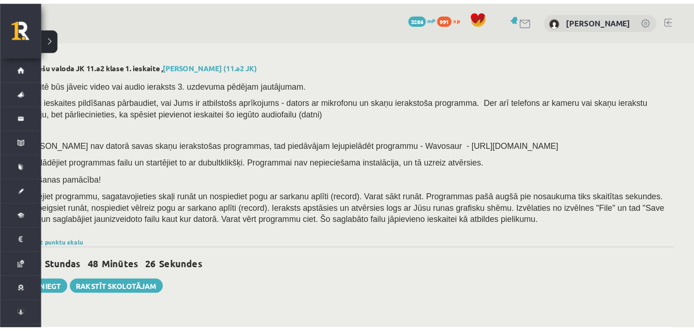
scroll to position [0, 0]
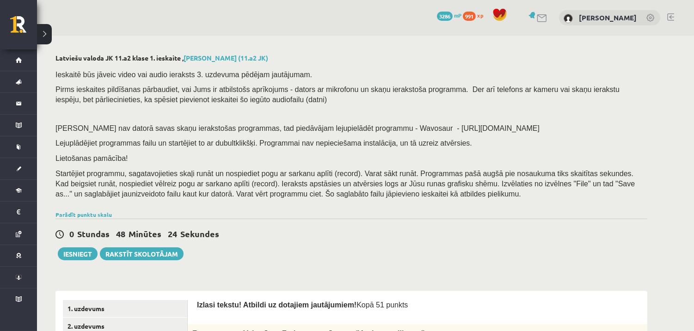
drag, startPoint x: 580, startPoint y: 9, endPoint x: 439, endPoint y: 224, distance: 256.6
click at [439, 224] on div "0 Stundas 48 Minūtes 24 Sekundes Ieskaite saglabāta! Iesniegt Rakstīt skolotājam" at bounding box center [351, 240] width 592 height 42
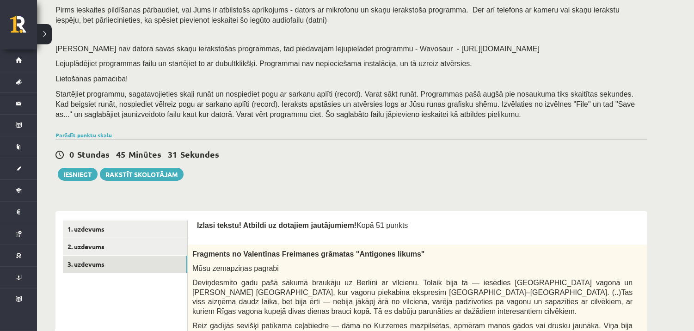
scroll to position [90, 0]
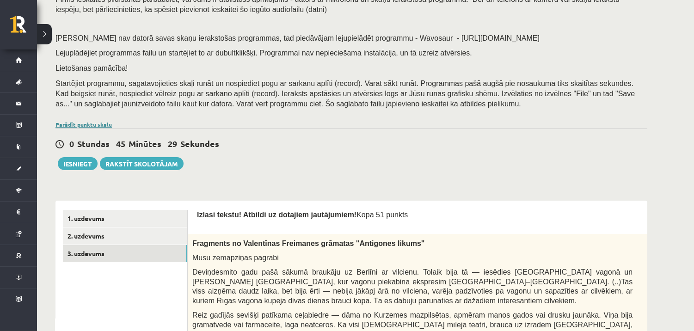
click at [71, 123] on link "Parādīt punktu skalu" at bounding box center [83, 124] width 56 height 7
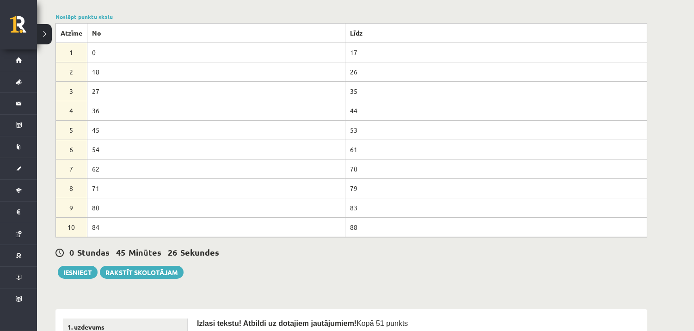
scroll to position [215, 0]
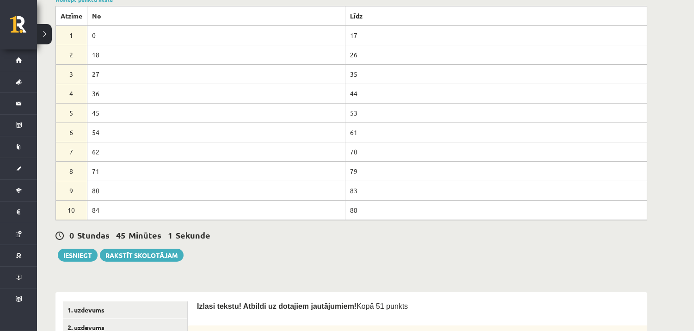
click at [230, 251] on div "0 Stundas 44 Minūtes 58 Sekundes Ieskaite saglabāta! Iesniegt Rakstīt skolotājam" at bounding box center [351, 241] width 592 height 42
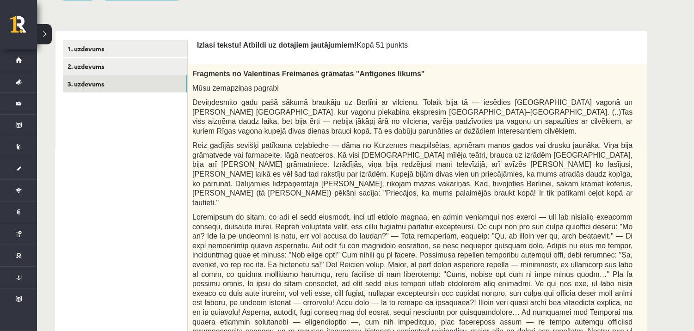
scroll to position [447, 0]
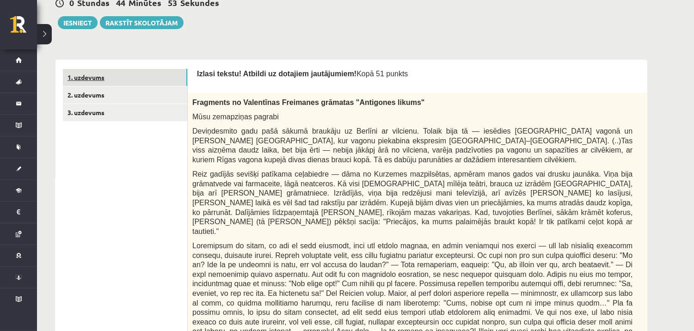
click at [165, 74] on link "1. uzdevums" at bounding box center [125, 77] width 124 height 17
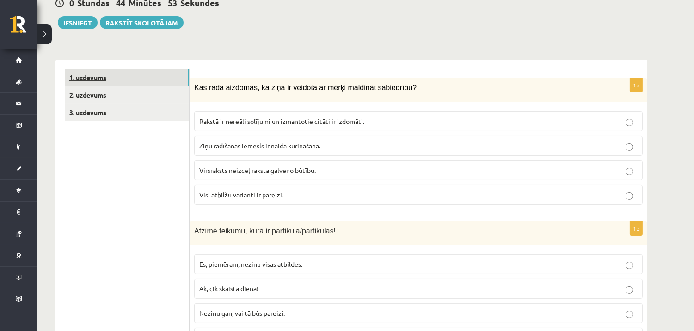
scroll to position [0, 0]
click at [172, 98] on link "2. uzdevums" at bounding box center [127, 94] width 124 height 17
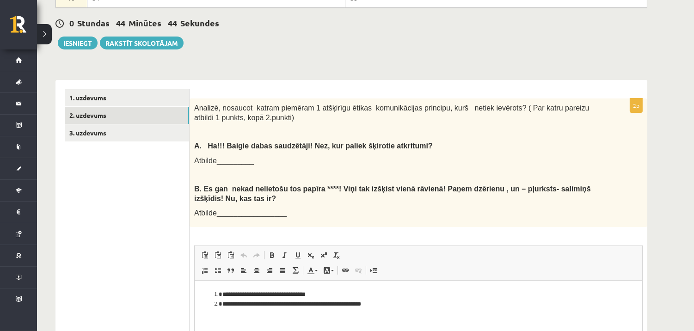
scroll to position [440, 0]
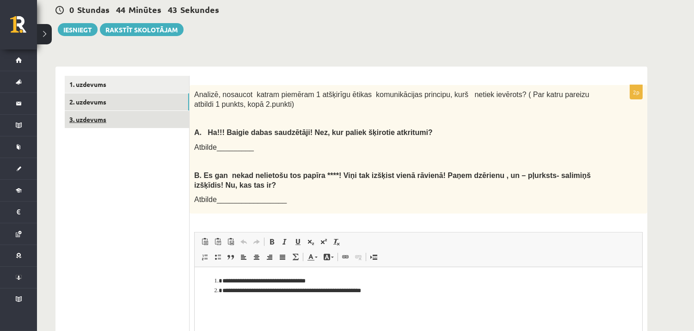
click at [111, 125] on link "3. uzdevums" at bounding box center [127, 119] width 124 height 17
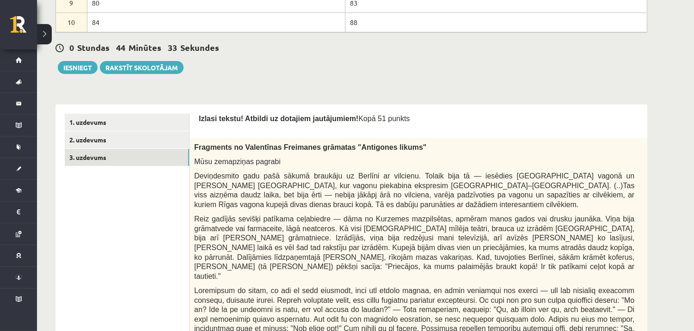
scroll to position [408, 0]
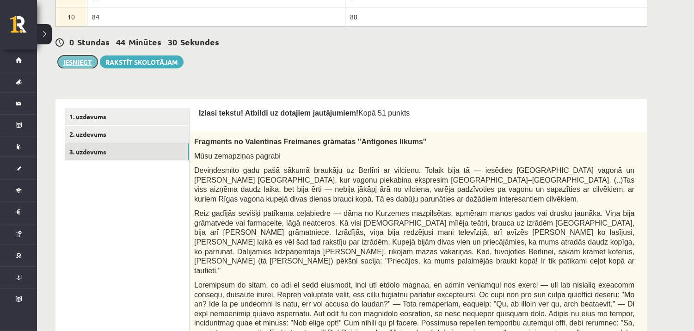
click at [86, 61] on button "Iesniegt" at bounding box center [78, 61] width 40 height 13
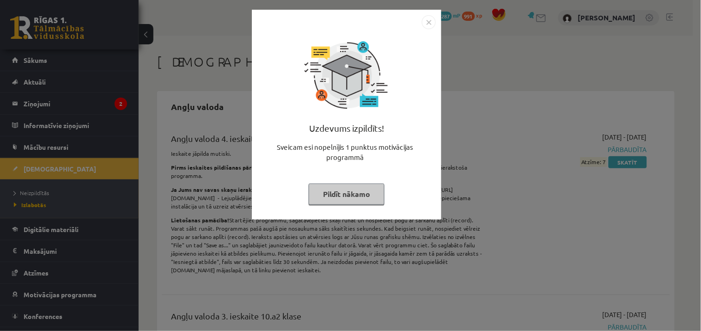
click at [321, 190] on button "Pildīt nākamo" at bounding box center [347, 193] width 76 height 21
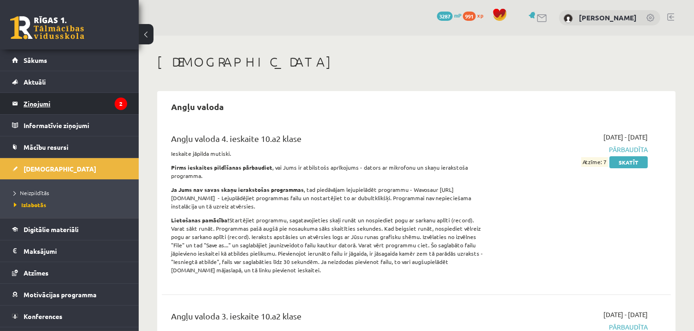
click at [38, 108] on legend "Ziņojumi 2" at bounding box center [76, 103] width 104 height 21
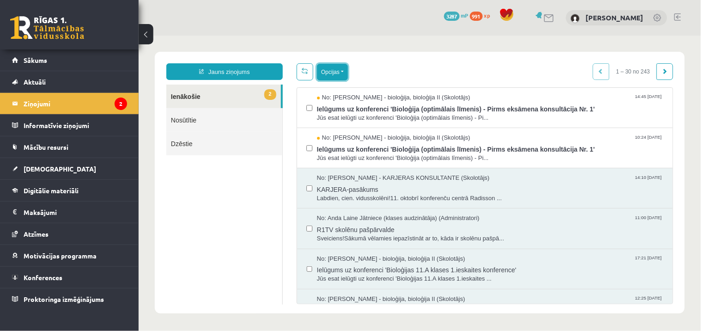
click at [337, 72] on button "Opcijas" at bounding box center [332, 71] width 31 height 17
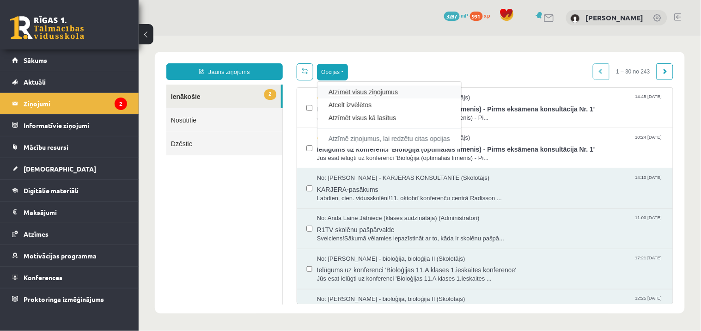
click at [342, 90] on link "Atzīmēt visus ziņojumus" at bounding box center [389, 91] width 122 height 9
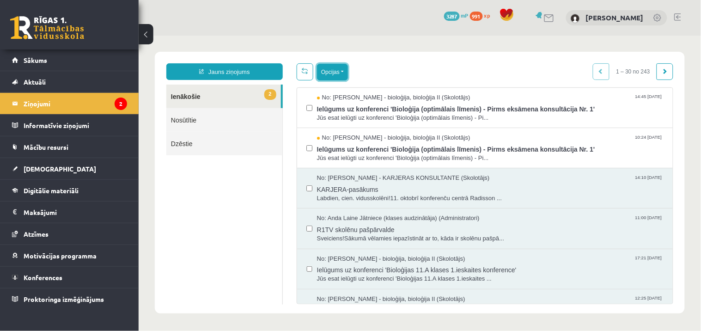
click at [334, 76] on button "Opcijas" at bounding box center [332, 71] width 31 height 17
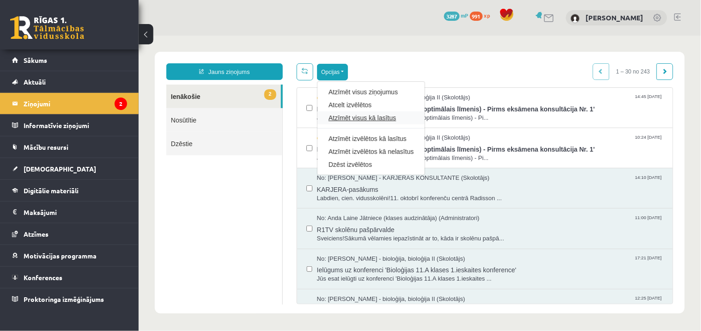
click at [350, 119] on link "Atzīmēt visus kā lasītus" at bounding box center [370, 117] width 85 height 9
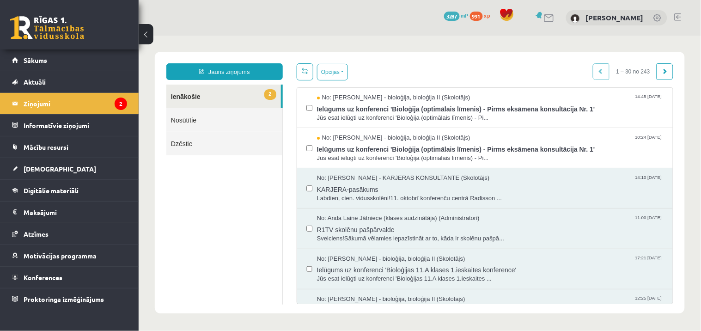
click at [220, 191] on ul "2 Ienākošie Nosūtītie Dzēstie" at bounding box center [224, 194] width 116 height 220
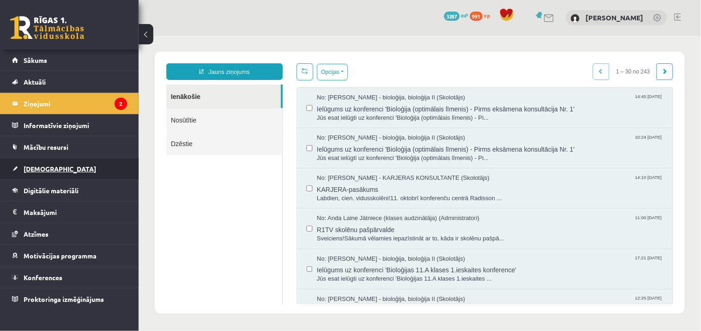
click at [53, 162] on link "[DEMOGRAPHIC_DATA]" at bounding box center [69, 168] width 115 height 21
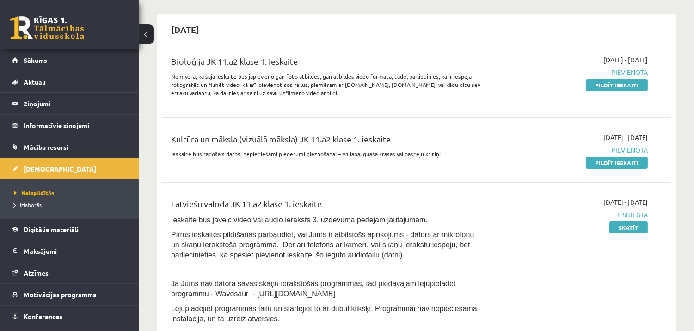
scroll to position [67, 0]
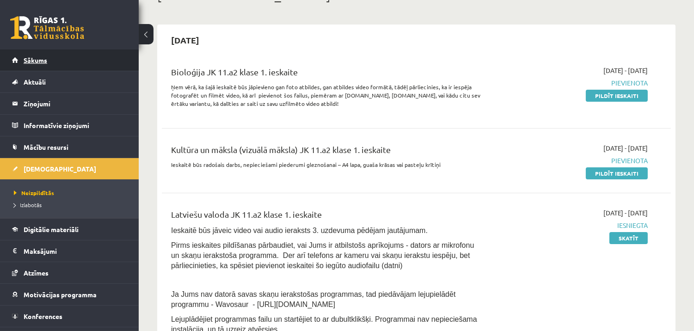
click at [41, 63] on span "Sākums" at bounding box center [36, 60] width 24 height 8
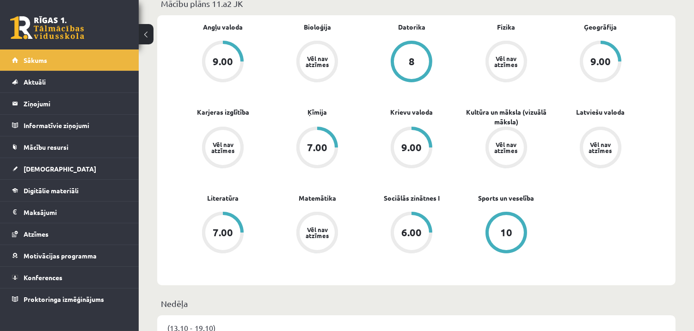
scroll to position [287, 0]
